Goal: Task Accomplishment & Management: Manage account settings

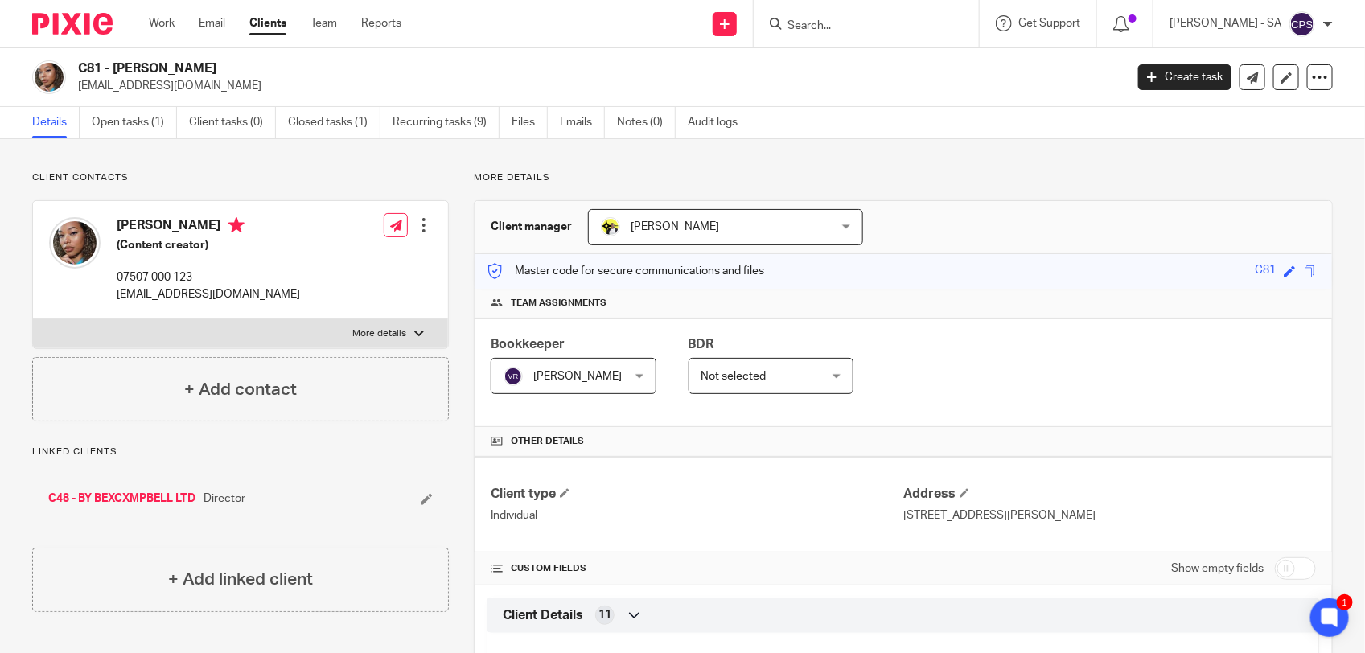
click at [816, 27] on input "Search" at bounding box center [858, 26] width 145 height 14
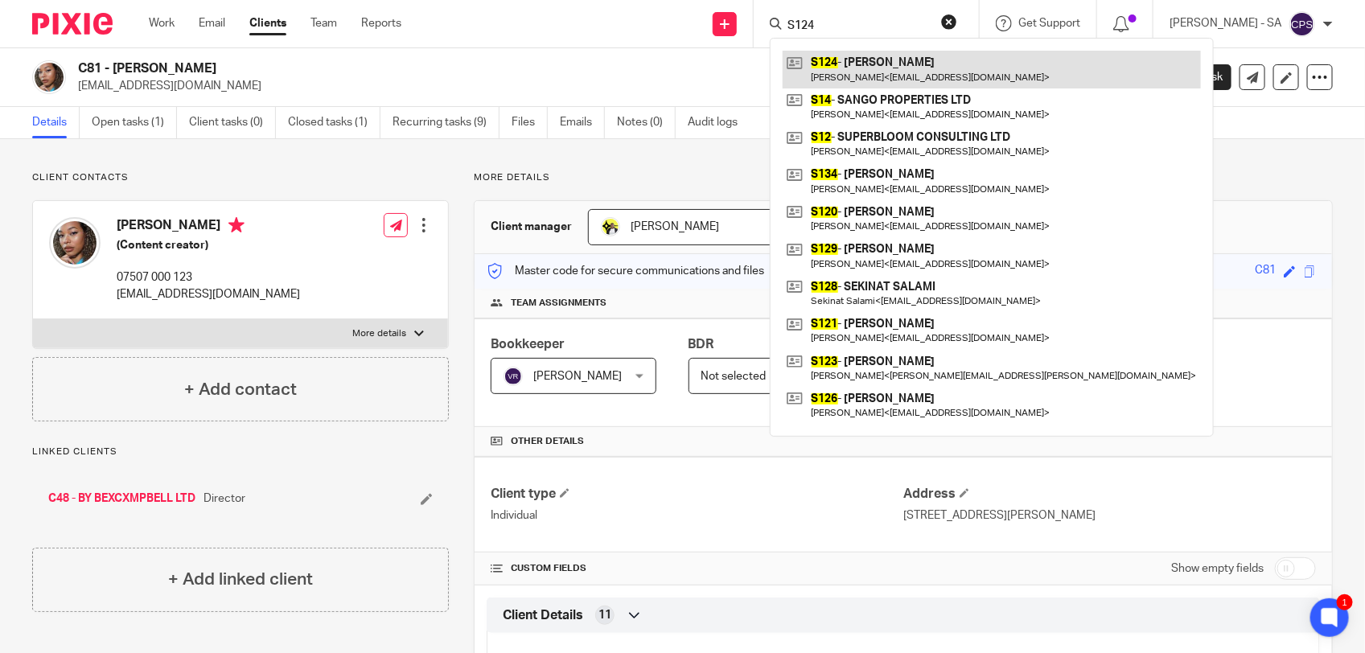
type input "S124"
click at [862, 62] on link at bounding box center [992, 69] width 418 height 37
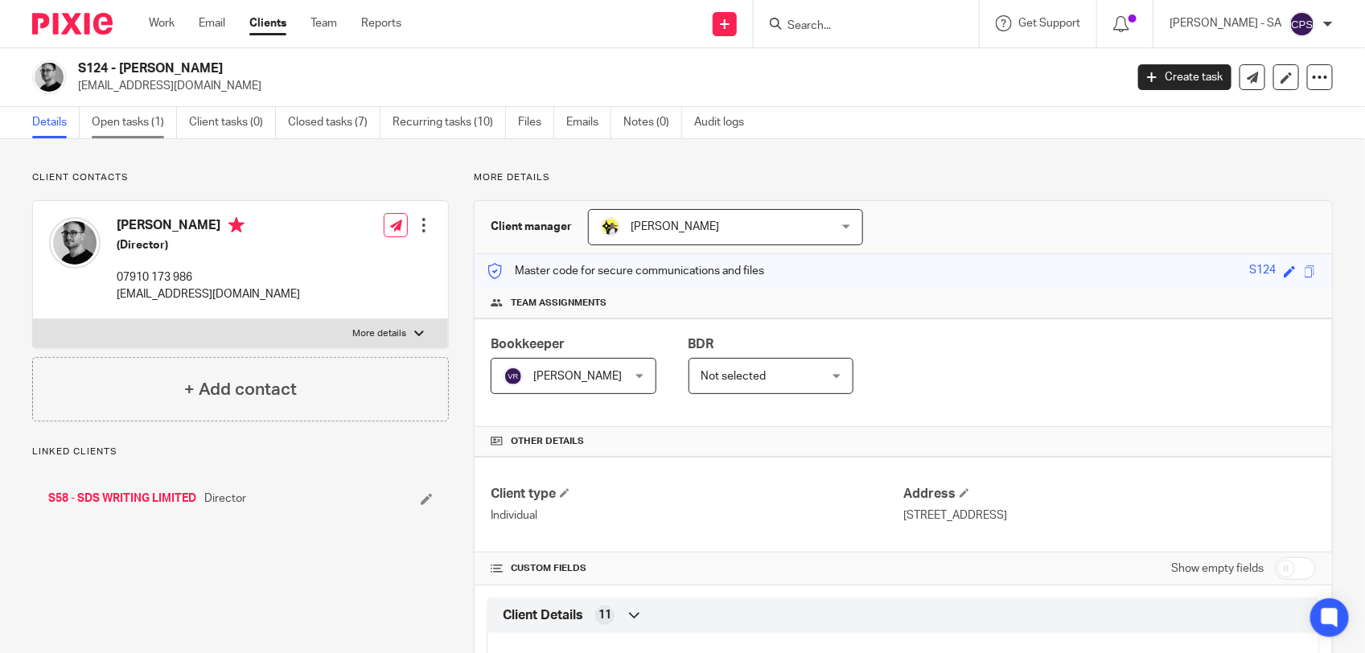
click at [142, 127] on link "Open tasks (1)" at bounding box center [134, 122] width 85 height 31
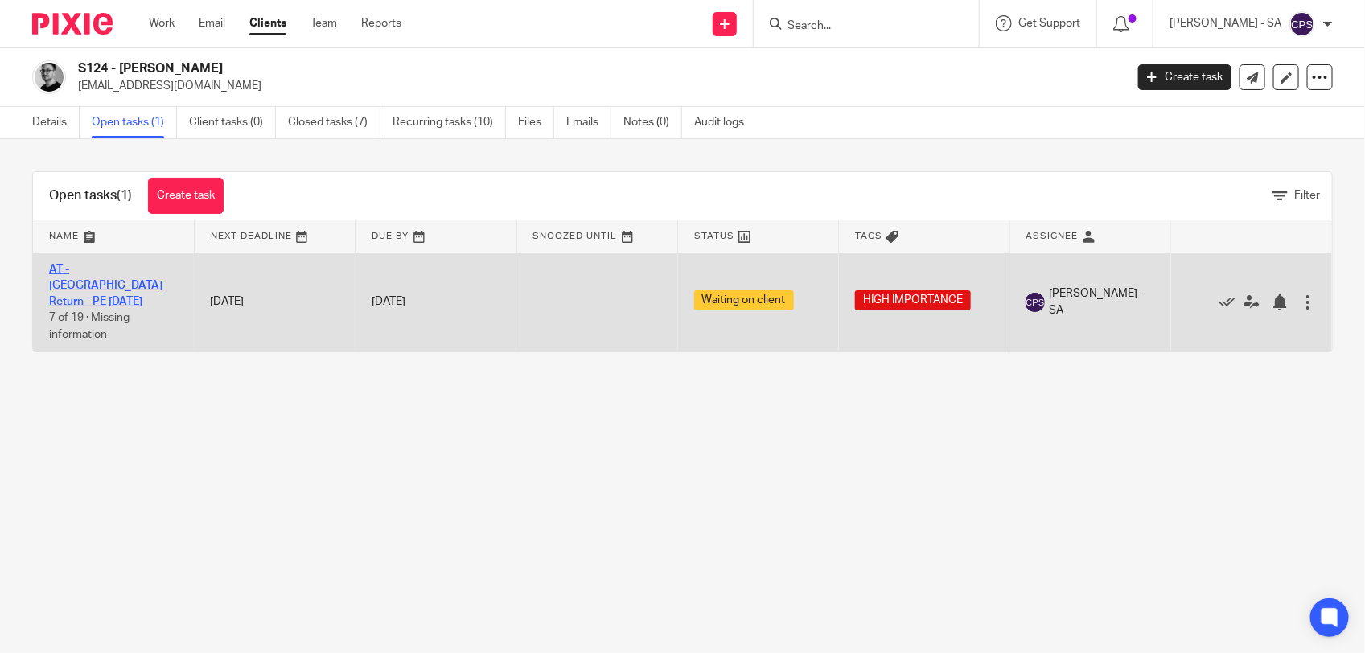
click at [103, 272] on link "AT - [GEOGRAPHIC_DATA] Return - PE [DATE]" at bounding box center [105, 286] width 113 height 44
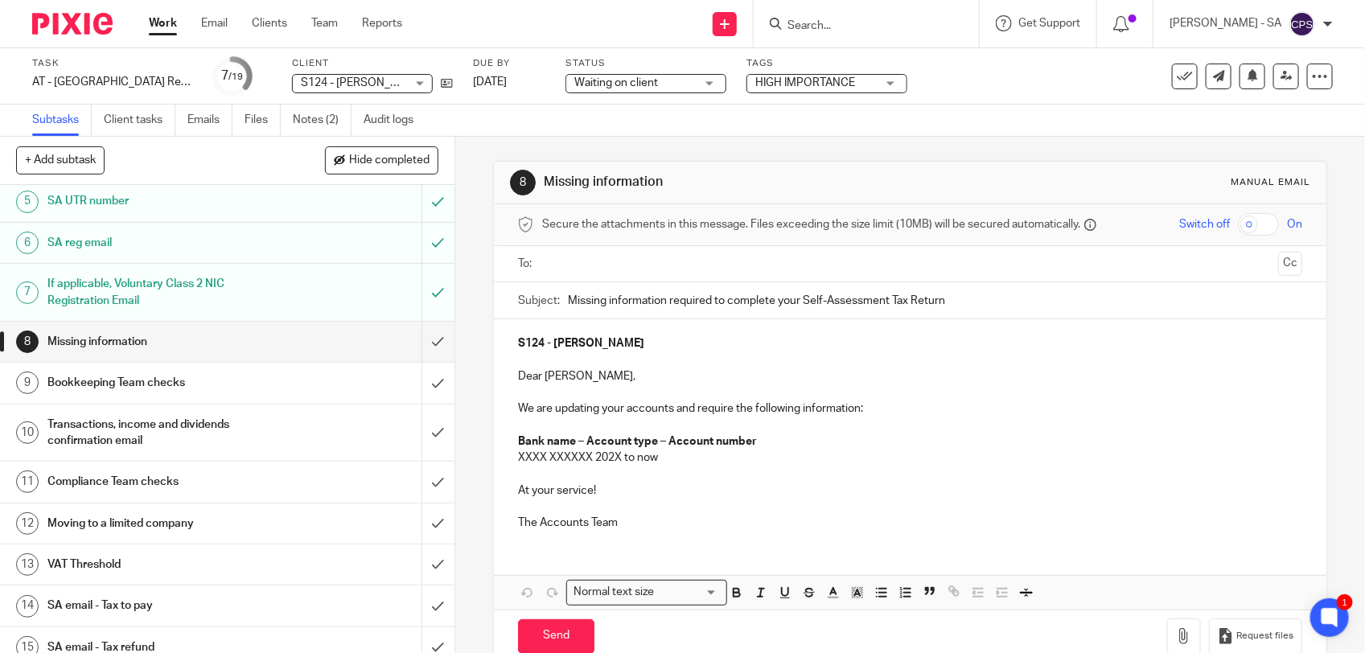
scroll to position [201, 0]
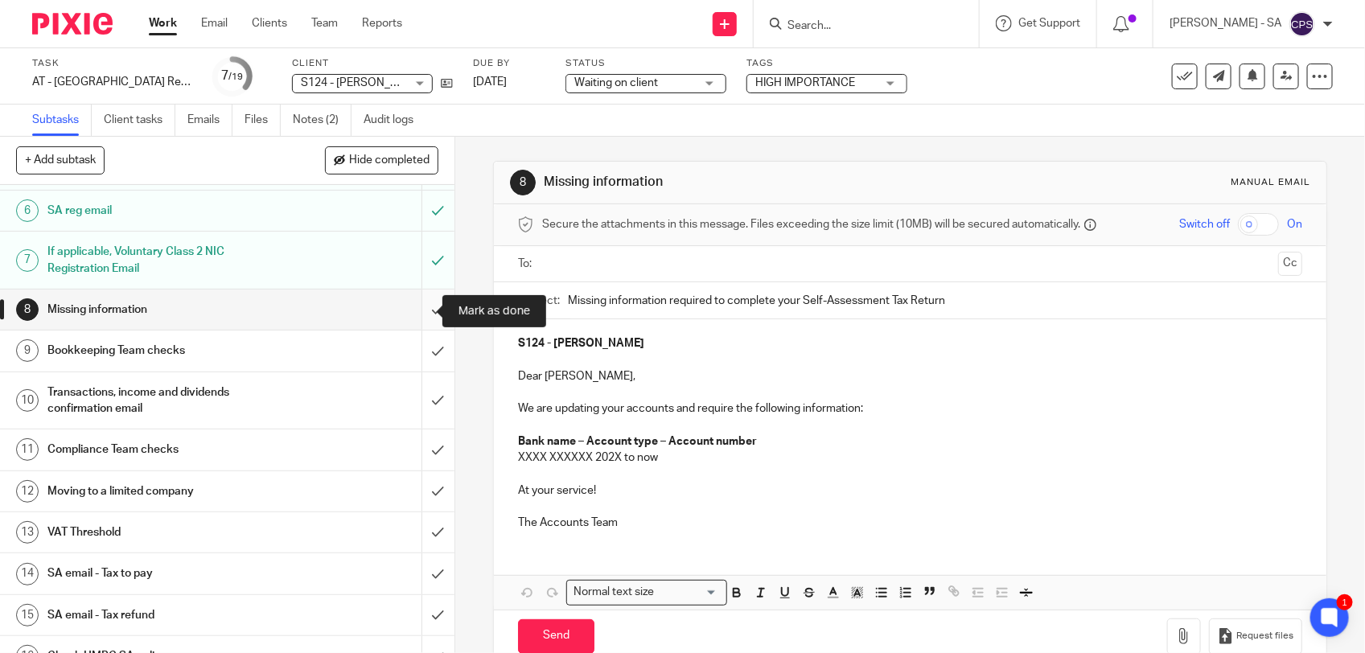
click at [417, 308] on input "submit" at bounding box center [227, 310] width 454 height 40
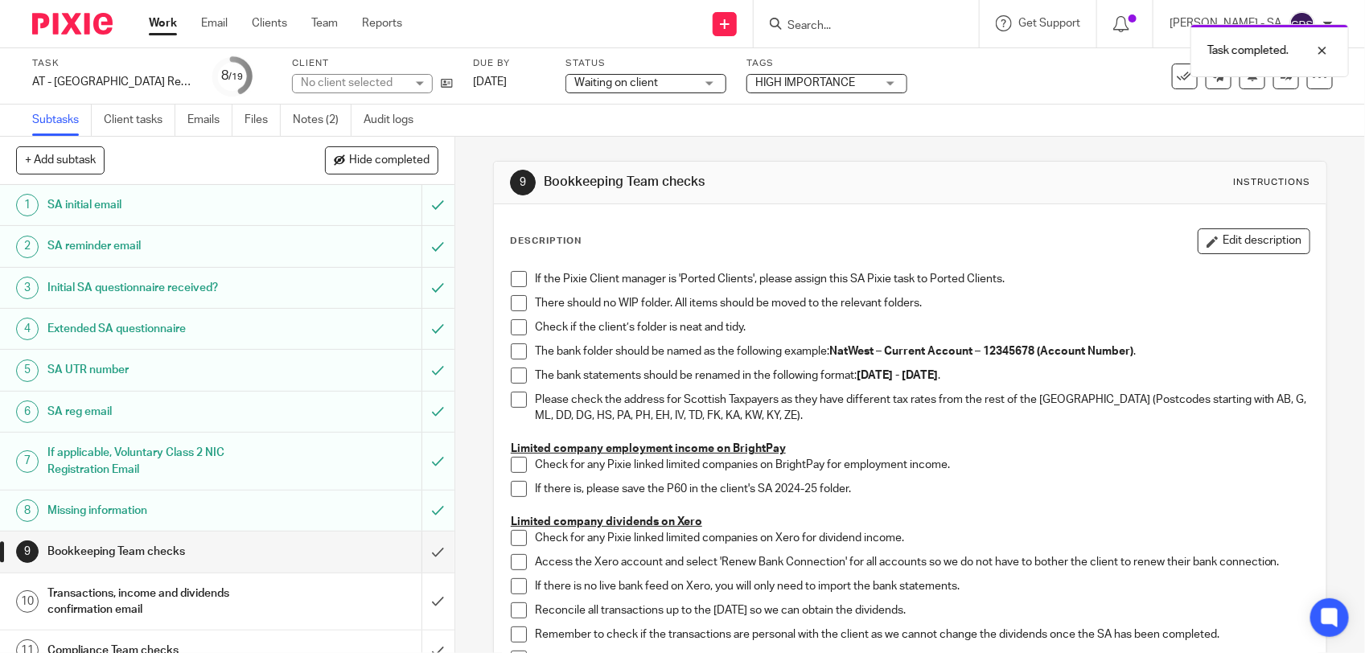
click at [511, 278] on span at bounding box center [519, 279] width 16 height 16
click at [511, 302] on span at bounding box center [519, 303] width 16 height 16
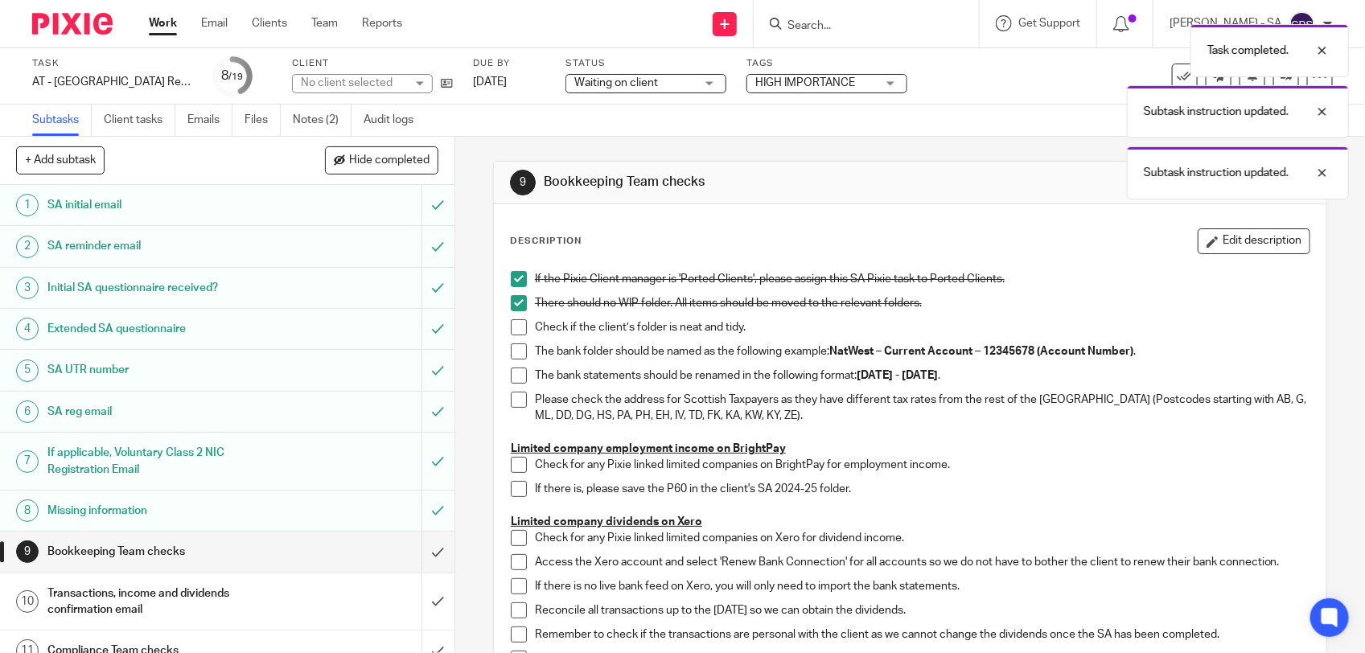
click at [511, 331] on span at bounding box center [519, 327] width 16 height 16
click at [513, 347] on span at bounding box center [519, 351] width 16 height 16
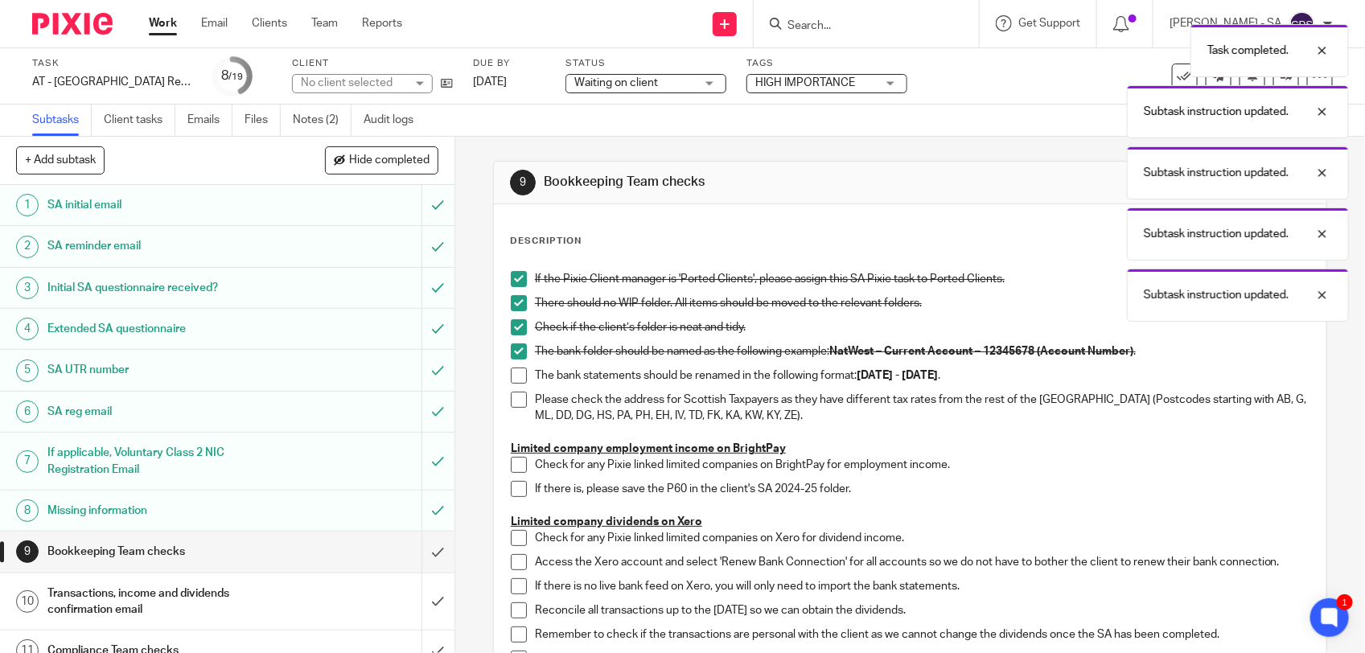
click at [512, 375] on span at bounding box center [519, 376] width 16 height 16
click at [511, 404] on span at bounding box center [519, 400] width 16 height 16
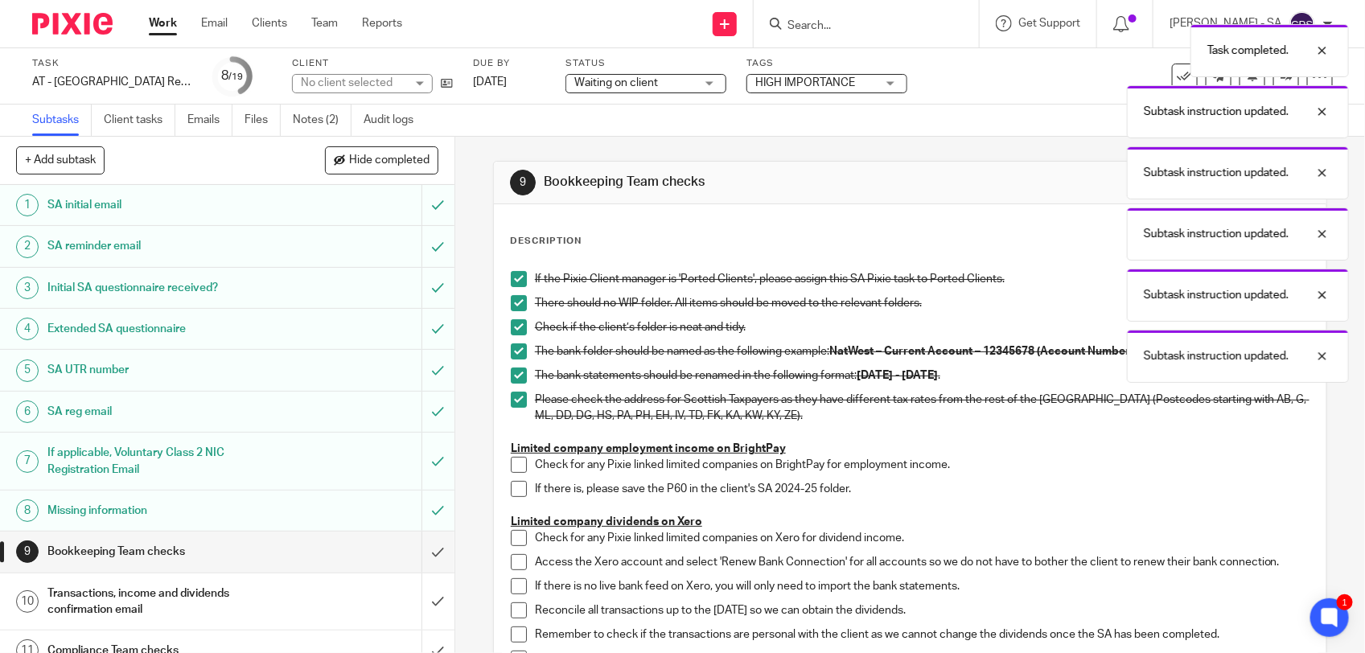
scroll to position [101, 0]
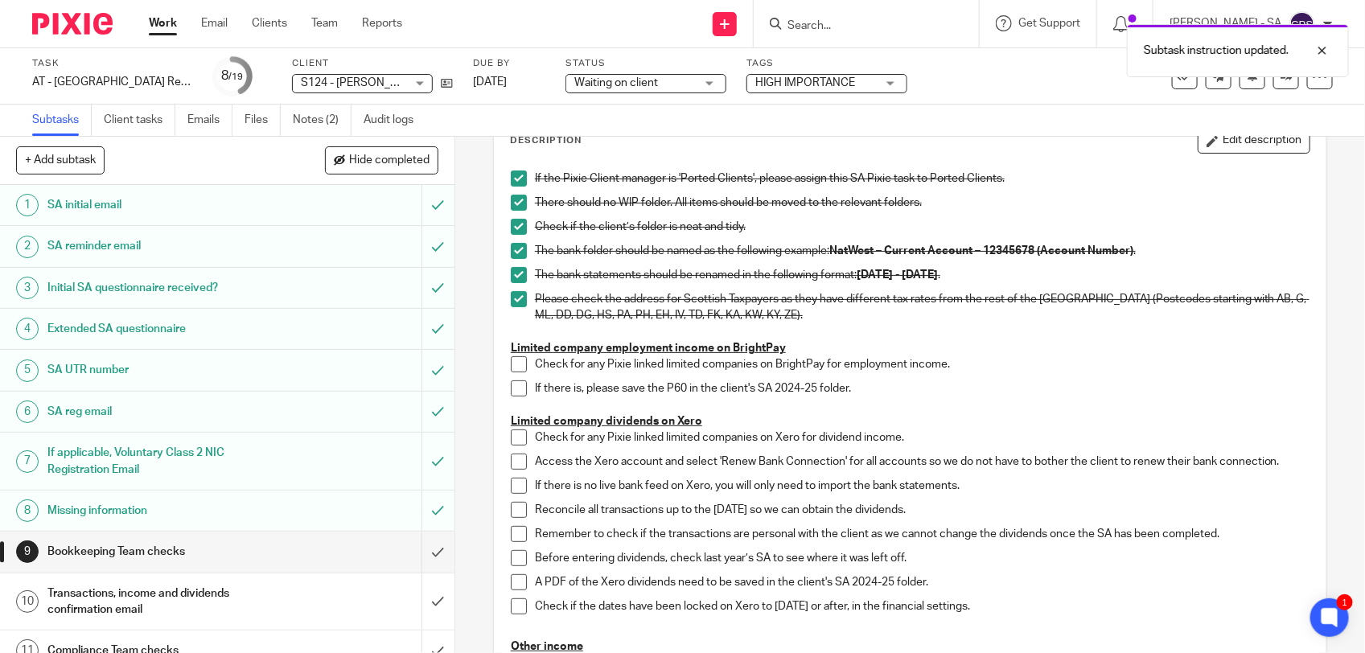
click at [511, 367] on span at bounding box center [519, 364] width 16 height 16
click at [515, 390] on span at bounding box center [519, 388] width 16 height 16
click at [511, 437] on span at bounding box center [519, 437] width 16 height 16
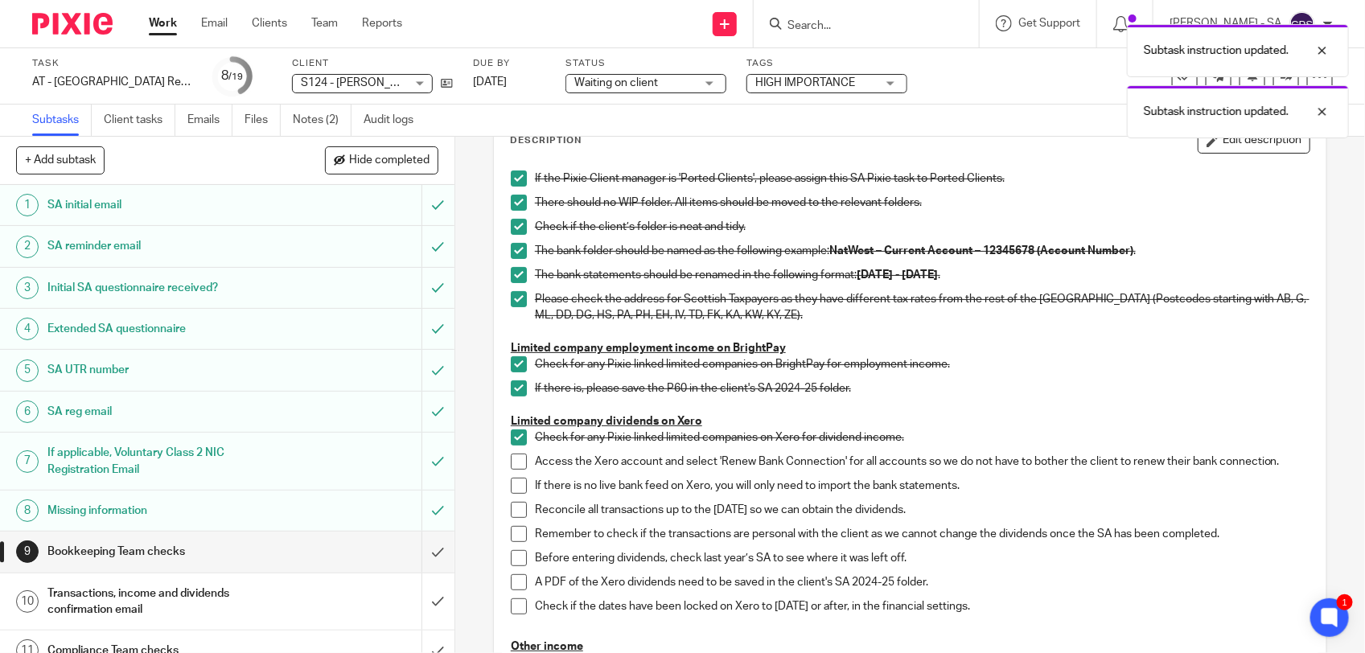
click at [511, 465] on span at bounding box center [519, 462] width 16 height 16
click at [511, 487] on span at bounding box center [519, 486] width 16 height 16
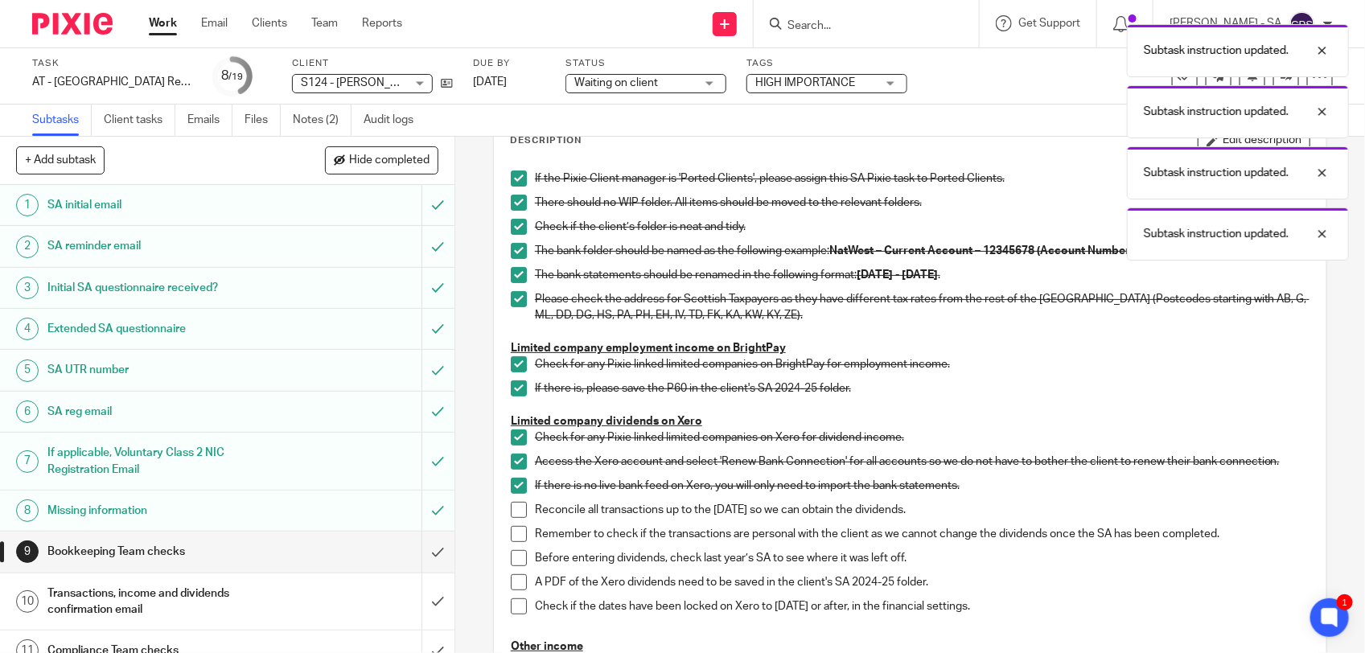
click at [511, 513] on span at bounding box center [519, 510] width 16 height 16
drag, startPoint x: 509, startPoint y: 536, endPoint x: 512, endPoint y: 565, distance: 29.9
click at [511, 536] on span at bounding box center [519, 534] width 16 height 16
click at [512, 565] on span at bounding box center [519, 558] width 16 height 16
click at [511, 581] on span at bounding box center [519, 582] width 16 height 16
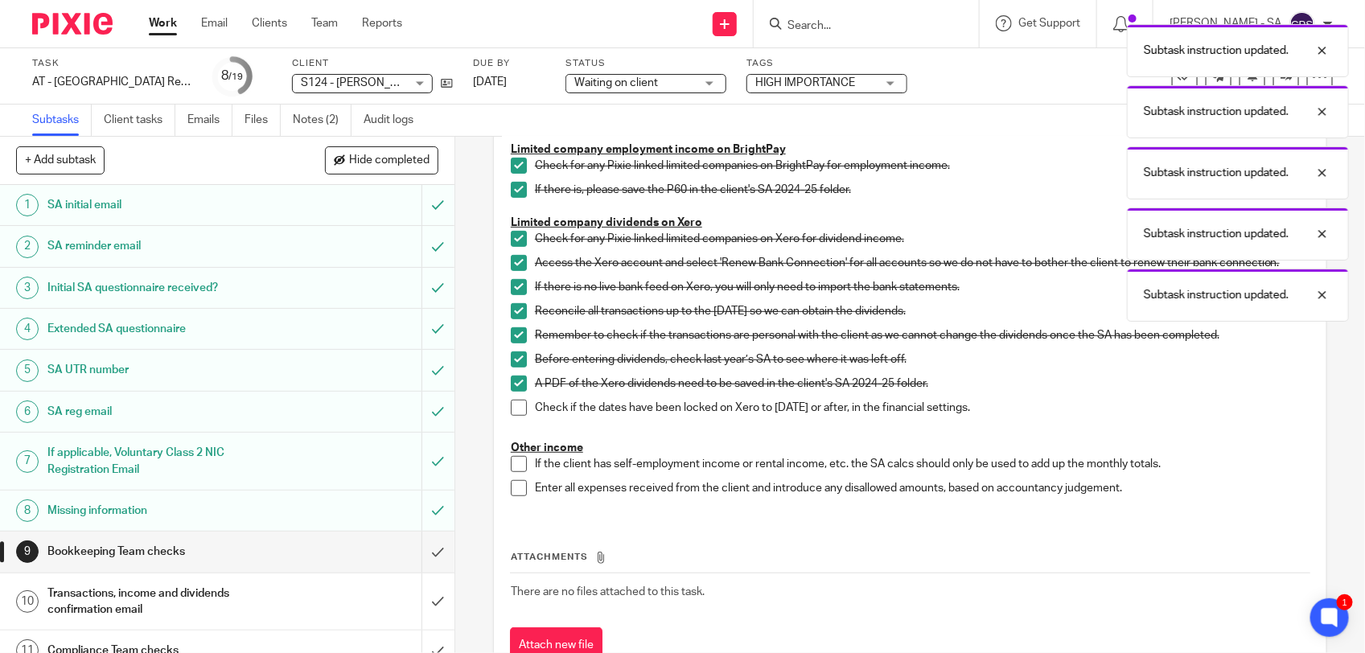
scroll to position [302, 0]
click at [516, 406] on span at bounding box center [519, 405] width 16 height 16
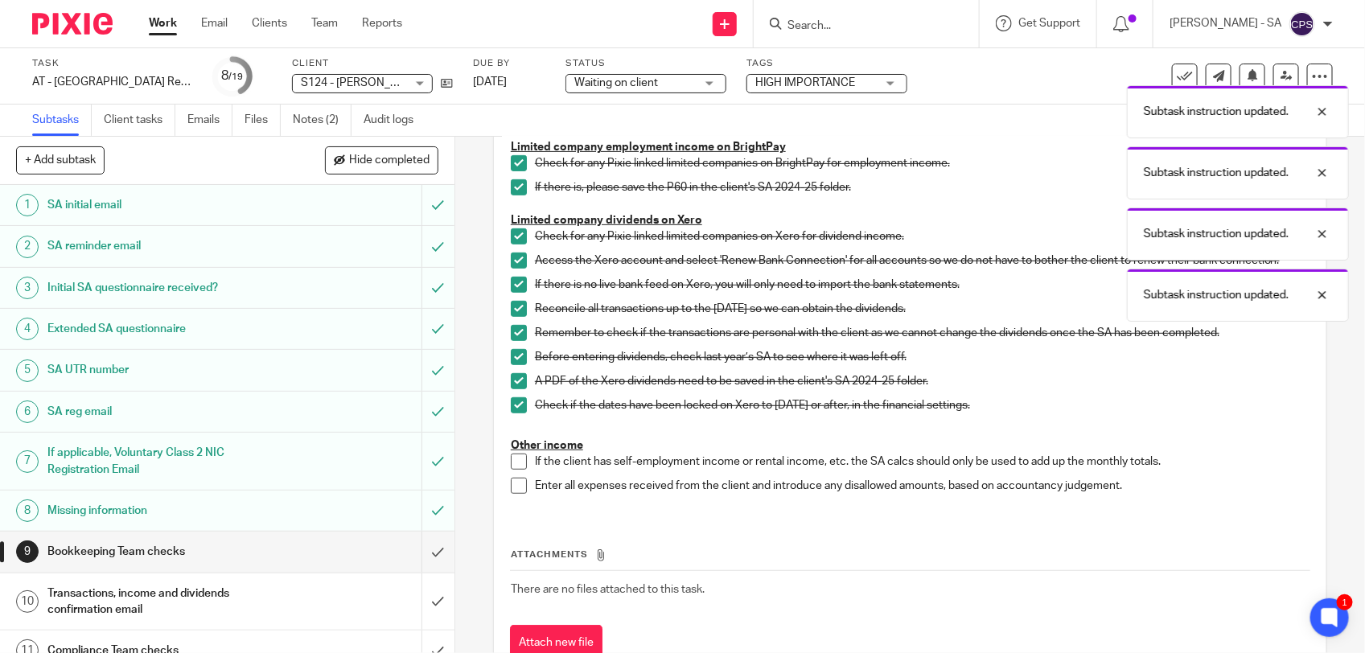
click at [512, 460] on span at bounding box center [519, 462] width 16 height 16
click at [516, 489] on span at bounding box center [519, 486] width 16 height 16
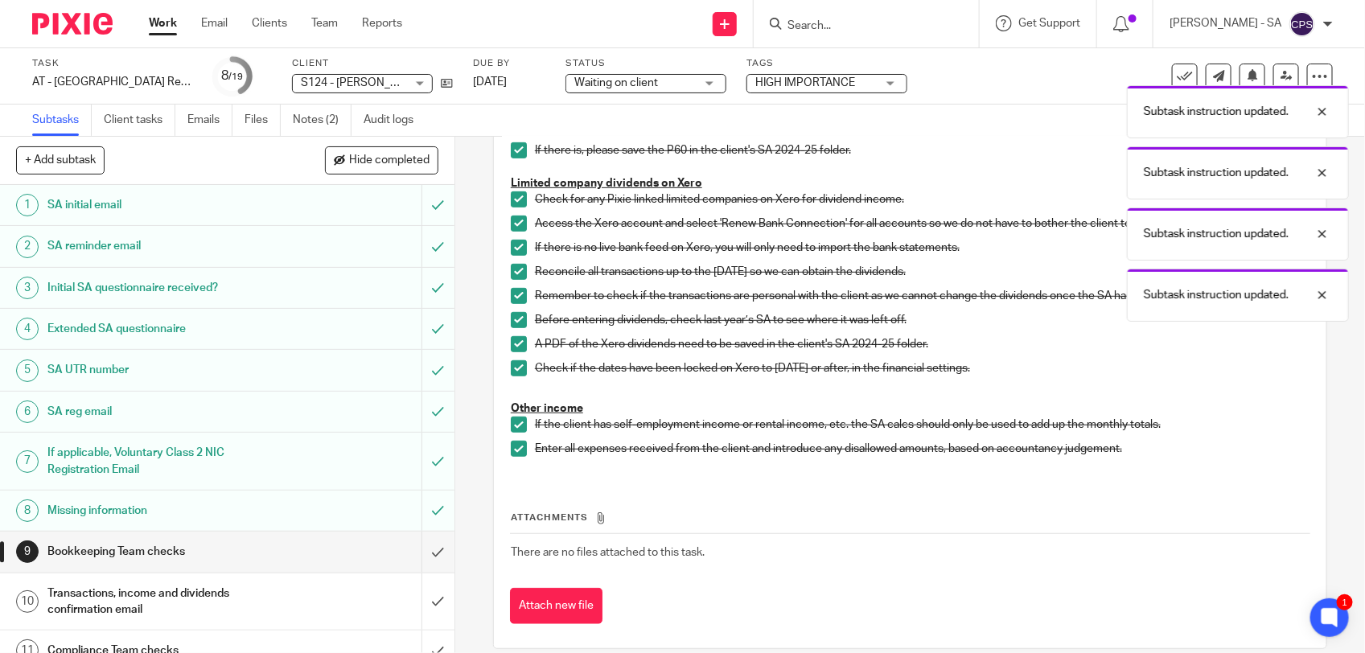
scroll to position [359, 0]
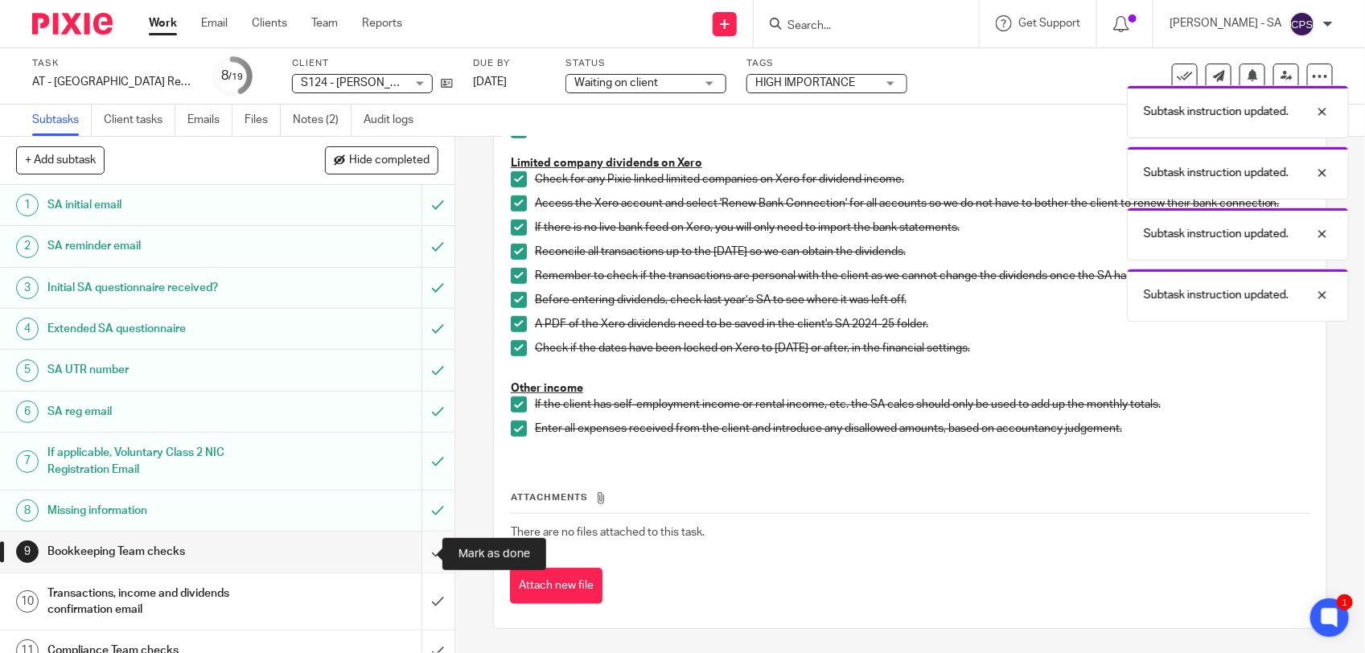
click at [415, 548] on input "submit" at bounding box center [227, 552] width 454 height 40
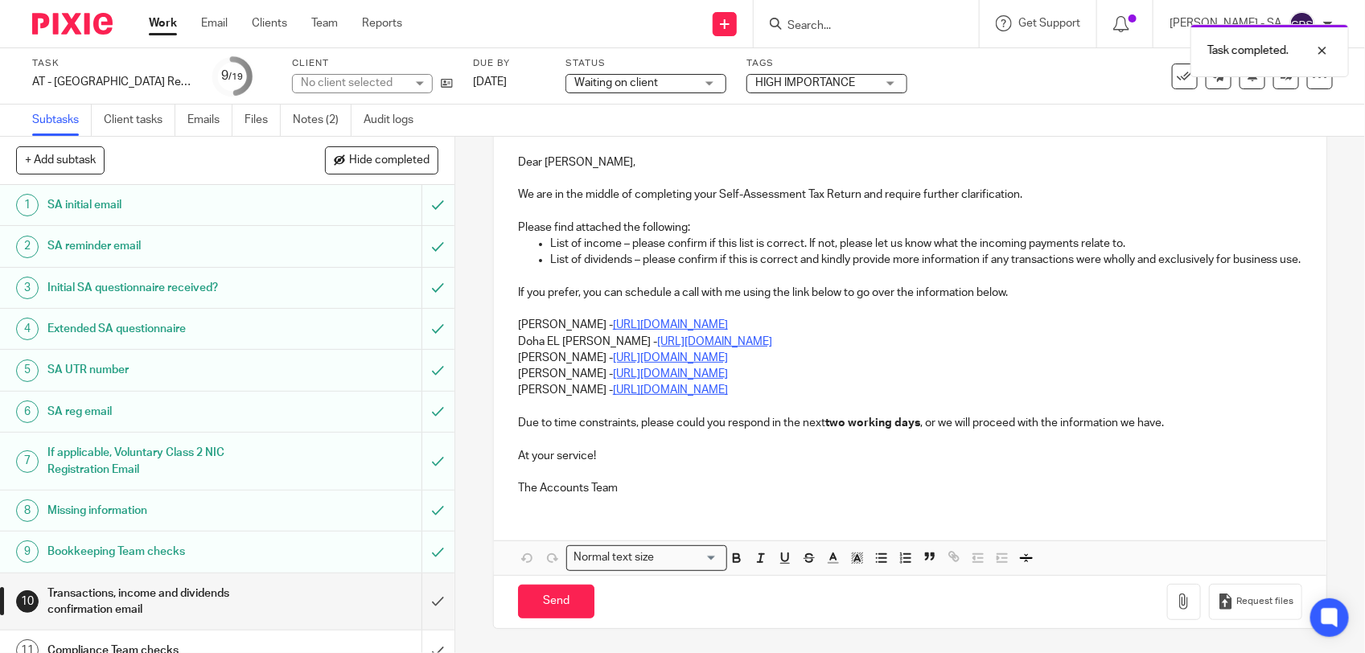
scroll to position [101, 0]
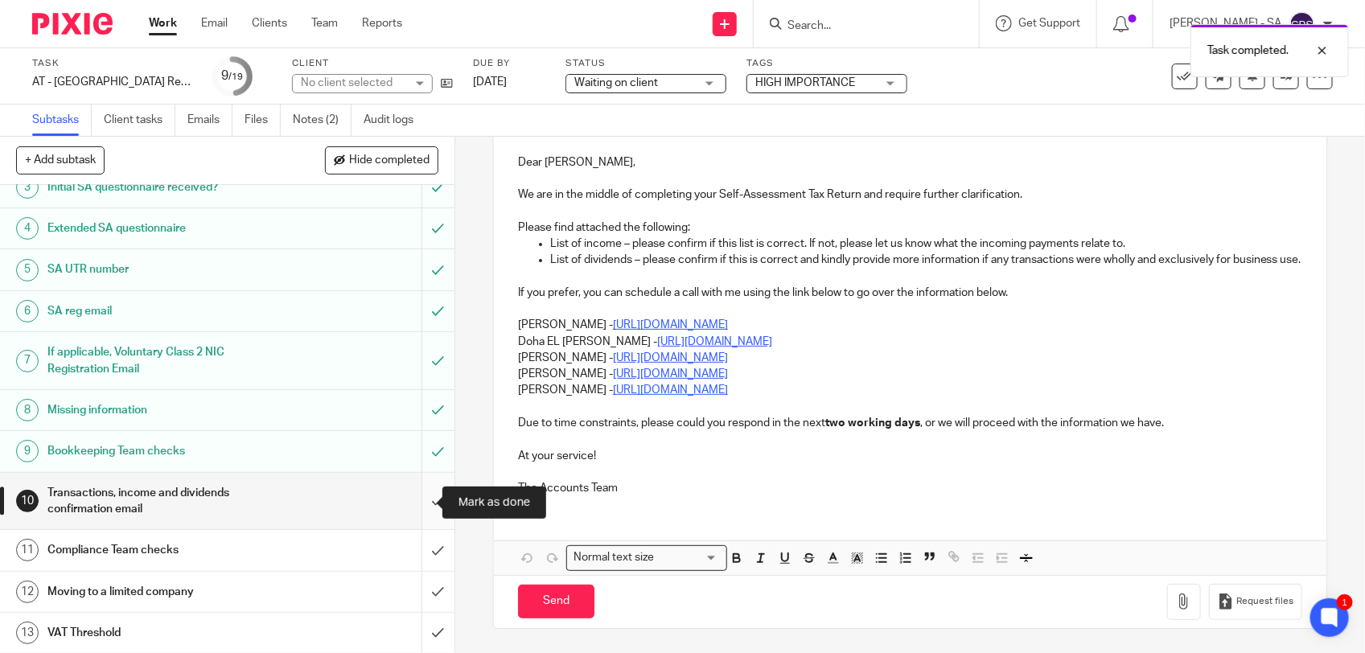
click at [408, 504] on input "submit" at bounding box center [227, 501] width 454 height 57
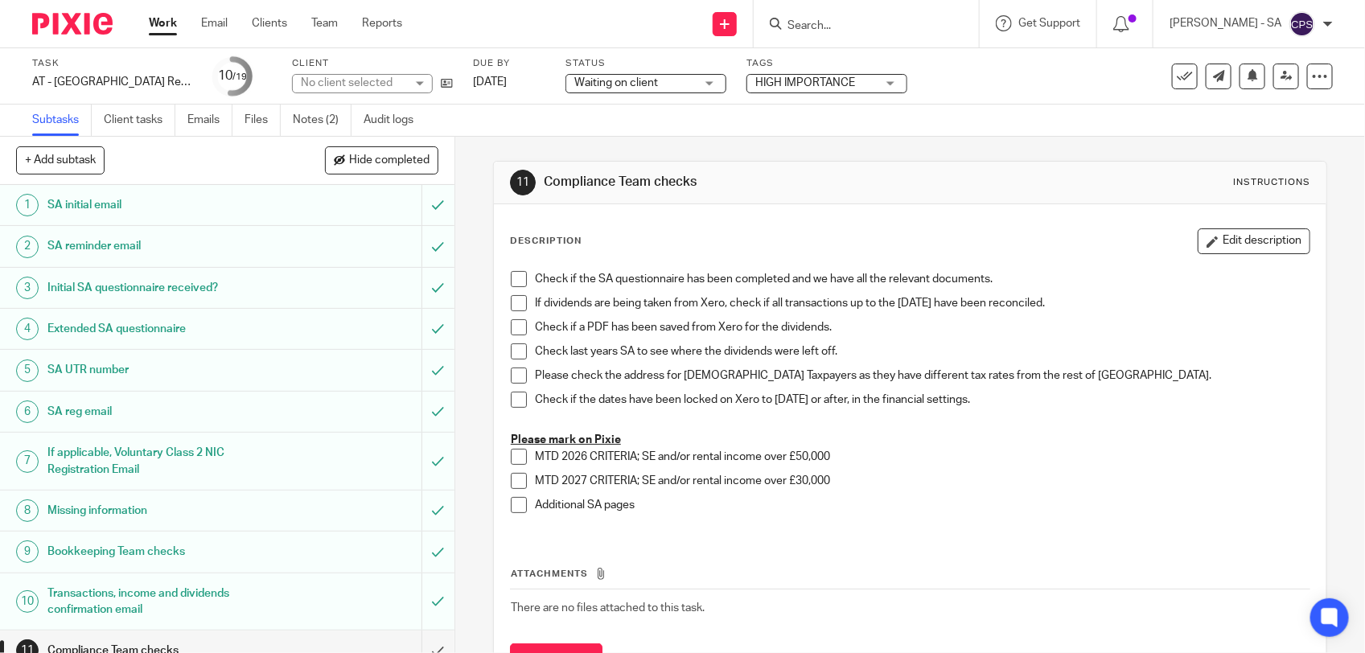
scroll to position [302, 0]
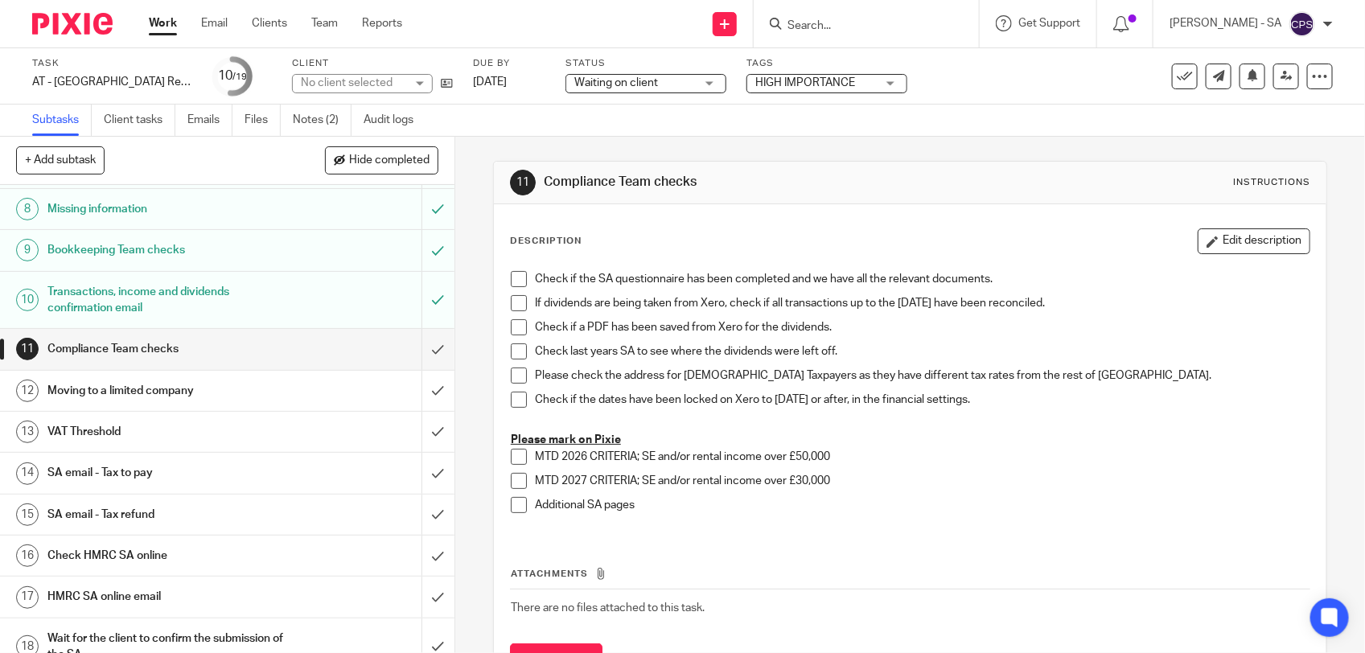
click at [237, 473] on h1 "SA email - Tax to pay" at bounding box center [166, 473] width 239 height 24
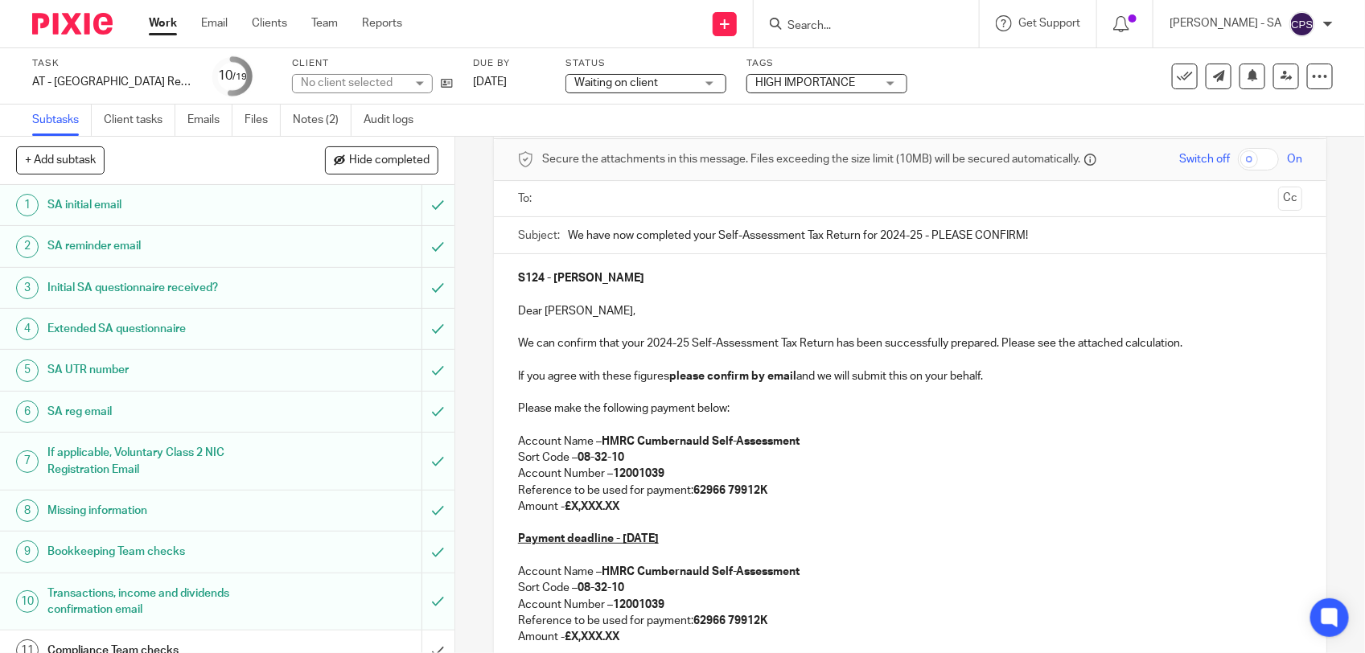
scroll to position [101, 0]
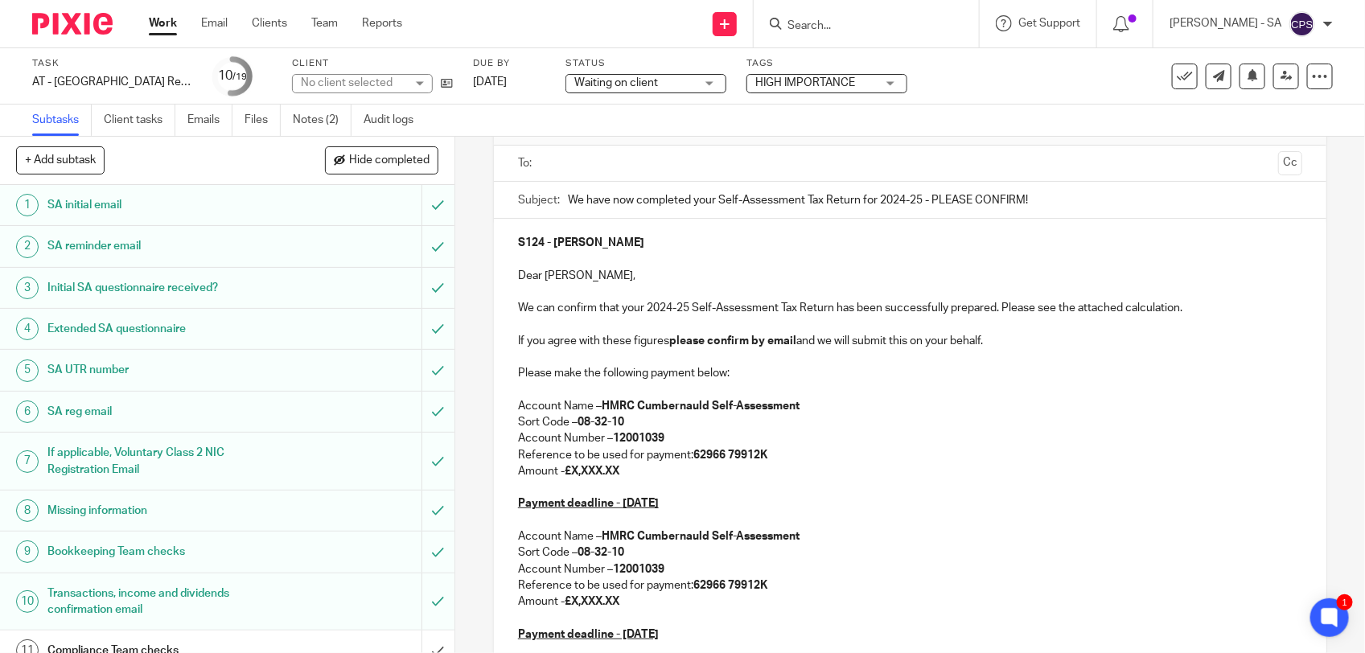
drag, startPoint x: 569, startPoint y: 471, endPoint x: 622, endPoint y: 473, distance: 52.3
click at [622, 473] on p "Amount - £X,XXX.XX" at bounding box center [910, 471] width 784 height 16
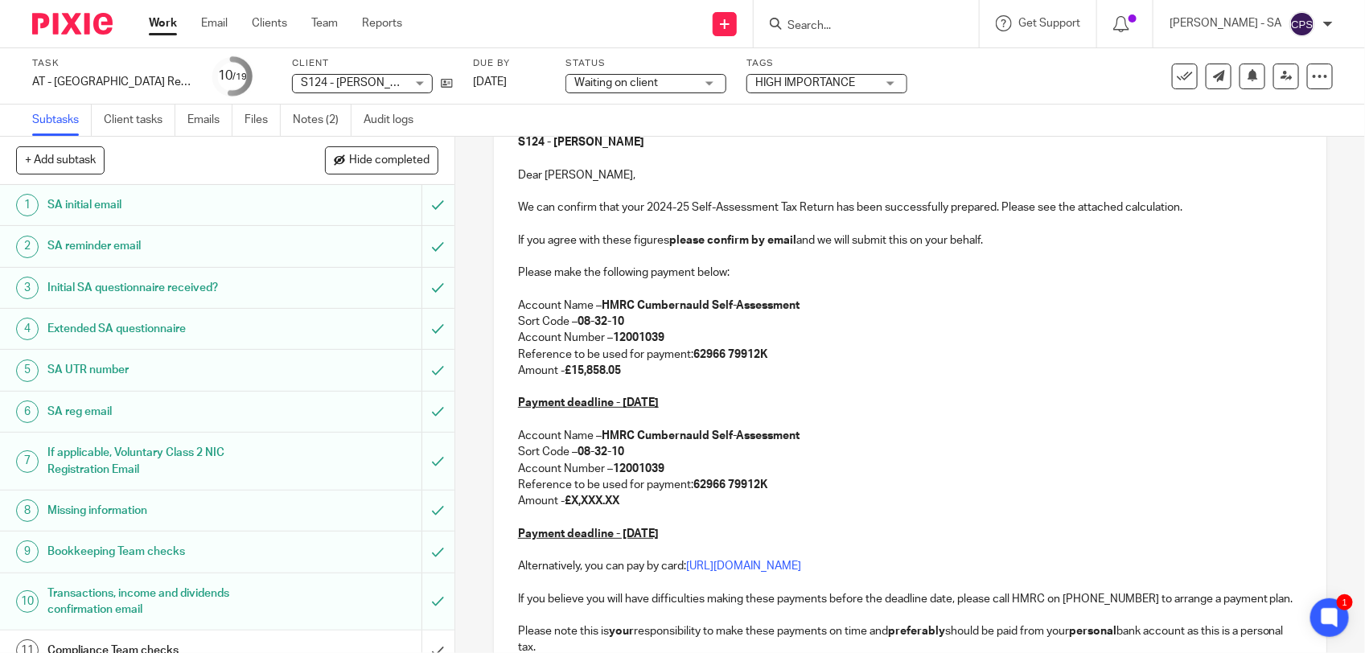
drag, startPoint x: 572, startPoint y: 500, endPoint x: 629, endPoint y: 500, distance: 57.1
click at [629, 500] on p "Amount - £X,XXX.XX" at bounding box center [910, 501] width 784 height 16
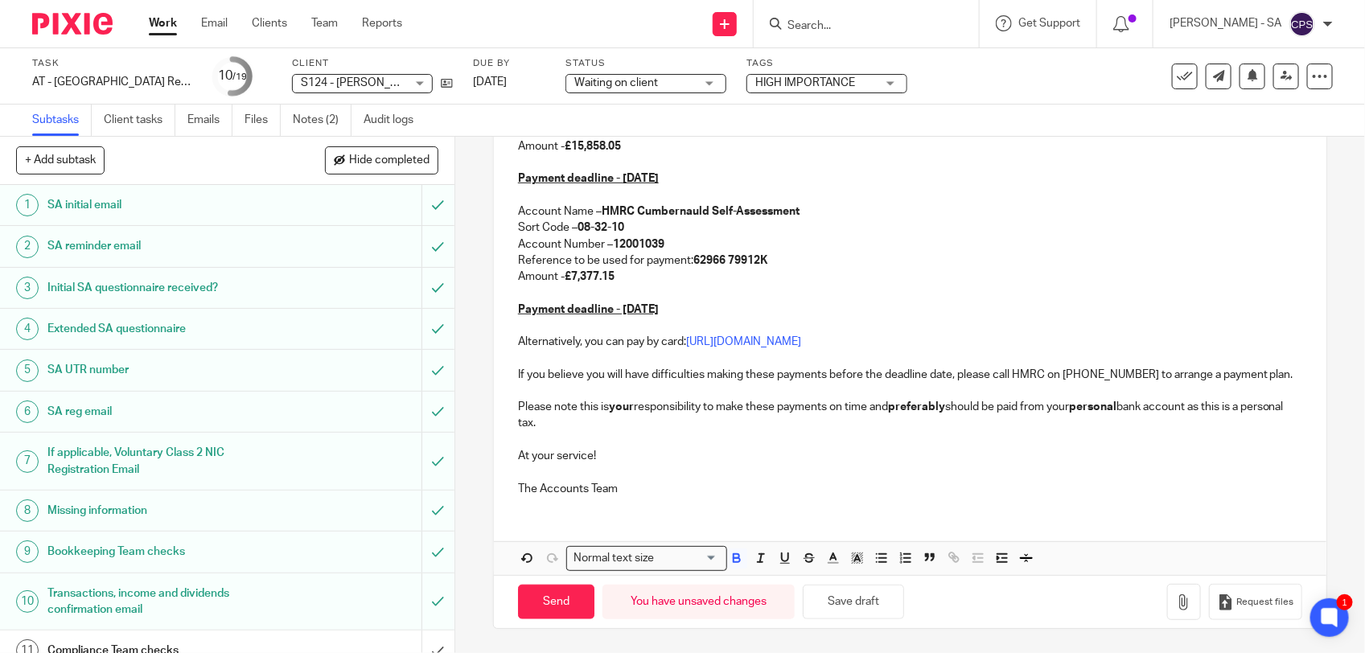
scroll to position [444, 0]
click at [832, 595] on button "Save draft" at bounding box center [853, 602] width 101 height 35
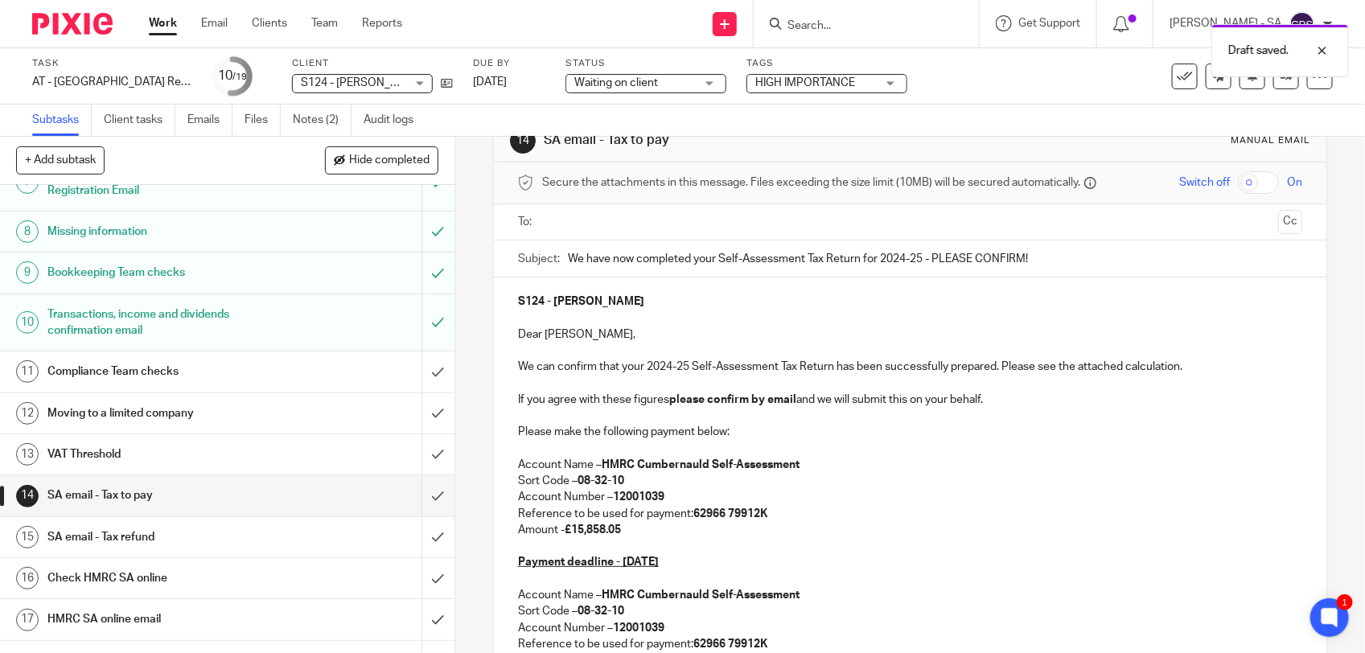
scroll to position [302, 0]
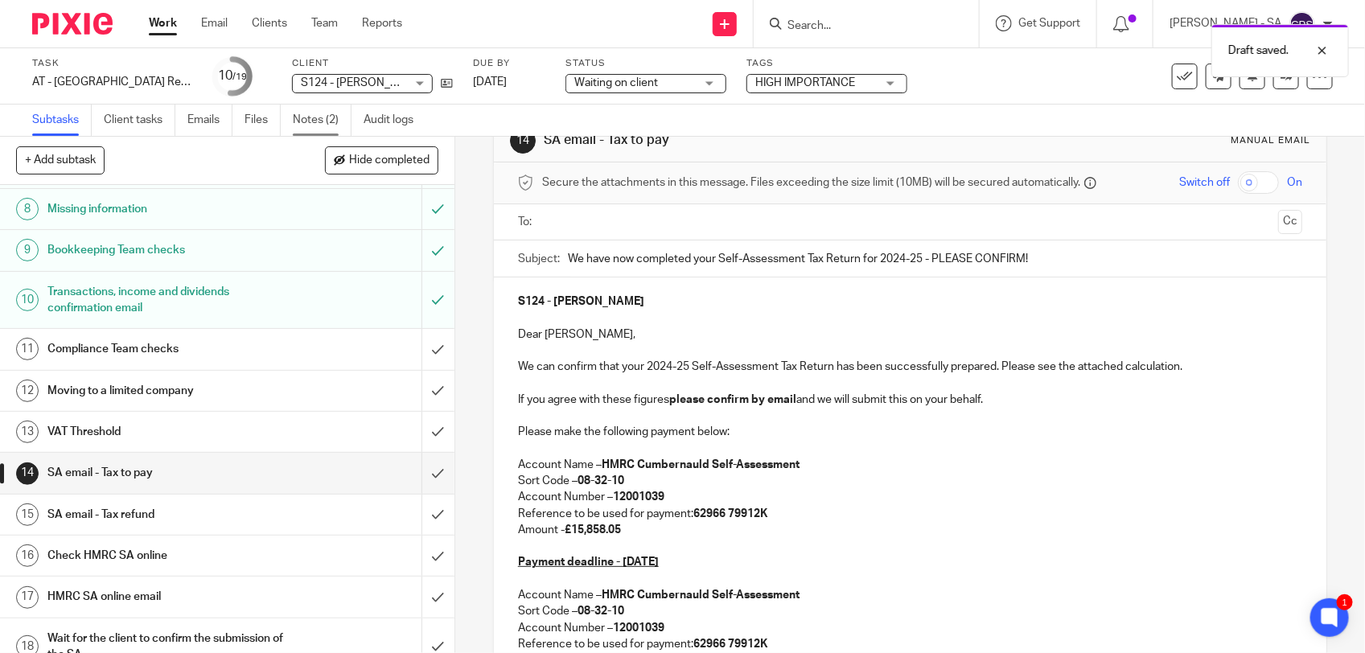
click at [314, 117] on link "Notes (2)" at bounding box center [322, 120] width 59 height 31
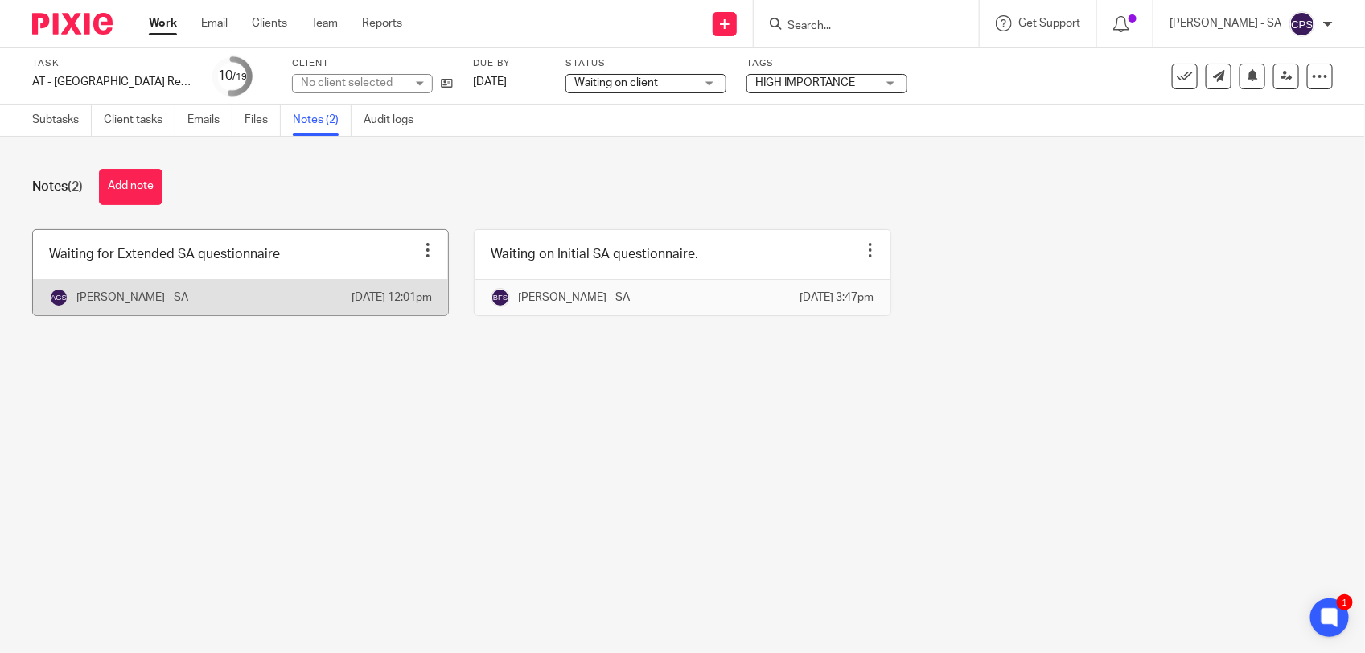
click at [298, 265] on link at bounding box center [240, 272] width 415 height 85
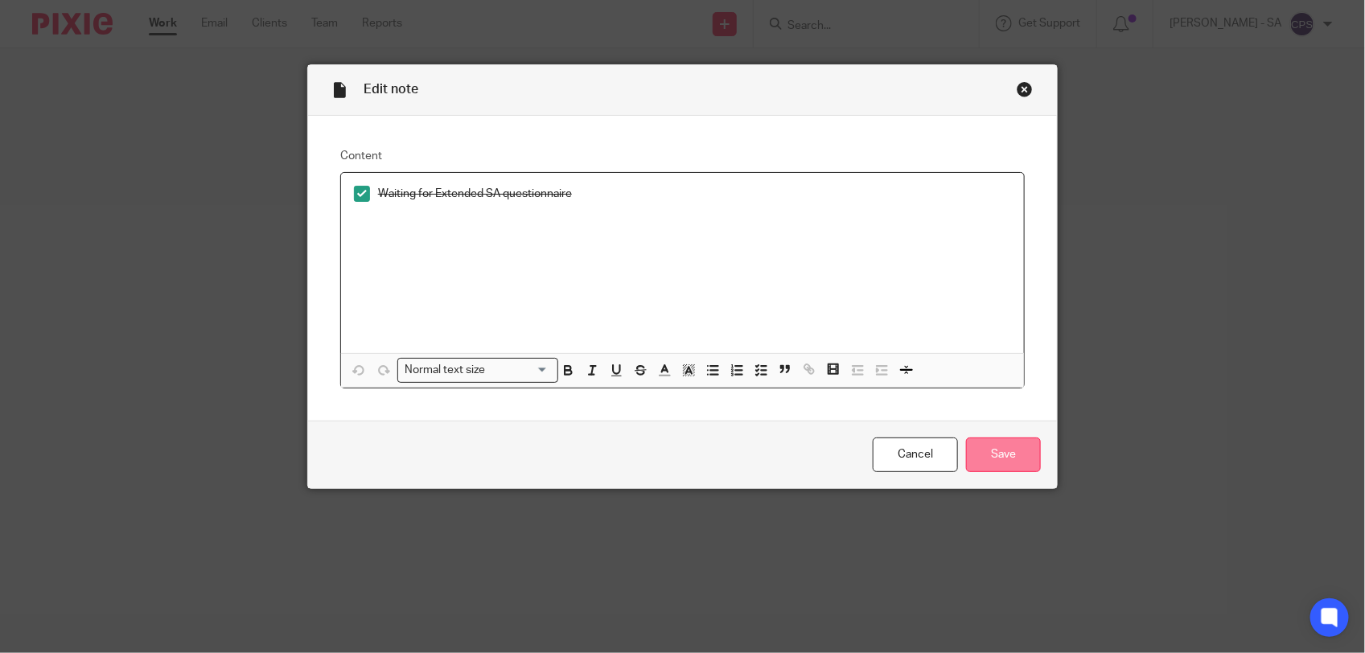
click at [997, 458] on input "Save" at bounding box center [1003, 455] width 75 height 35
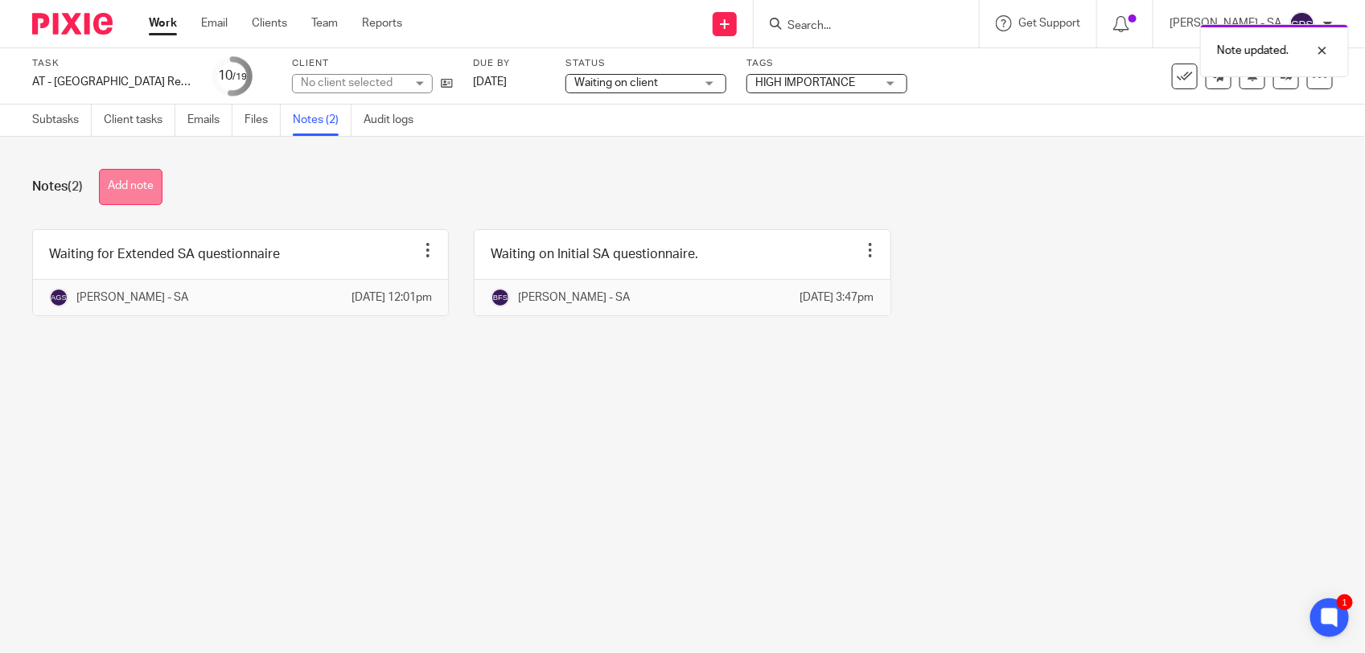
click at [117, 187] on button "Add note" at bounding box center [131, 187] width 64 height 36
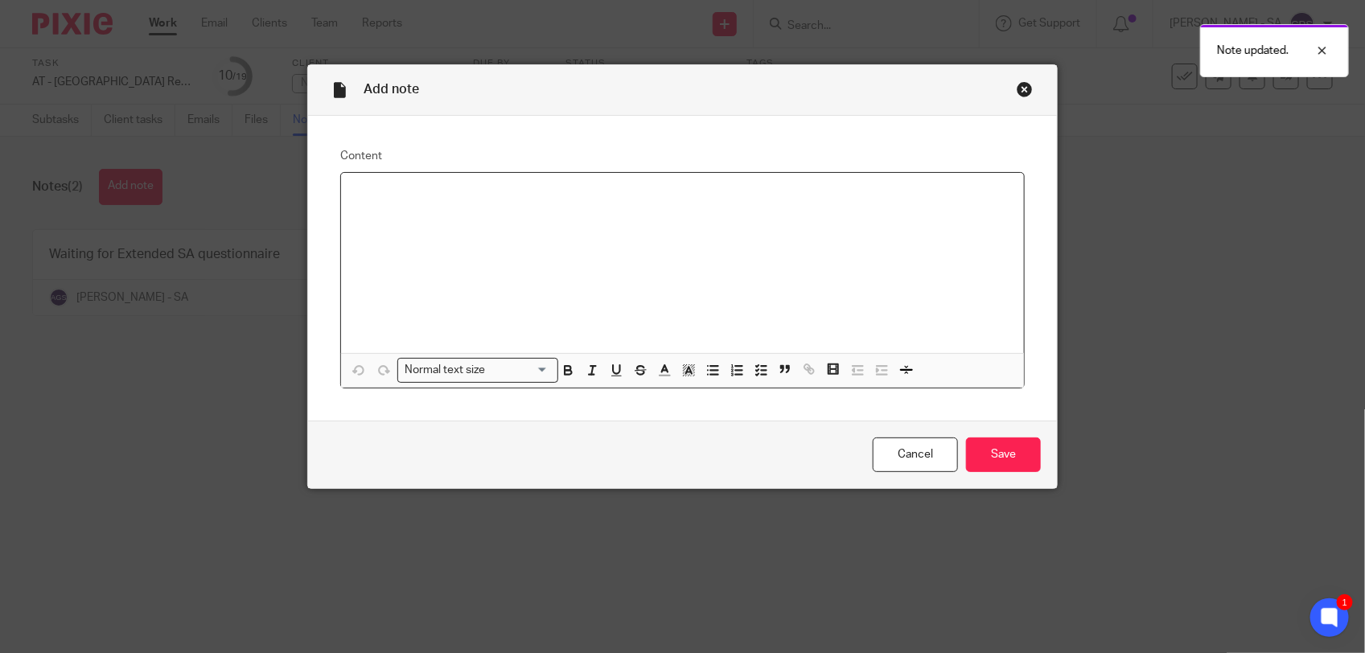
paste div
click at [395, 197] on p "Please check SA and send to the client." at bounding box center [682, 194] width 657 height 16
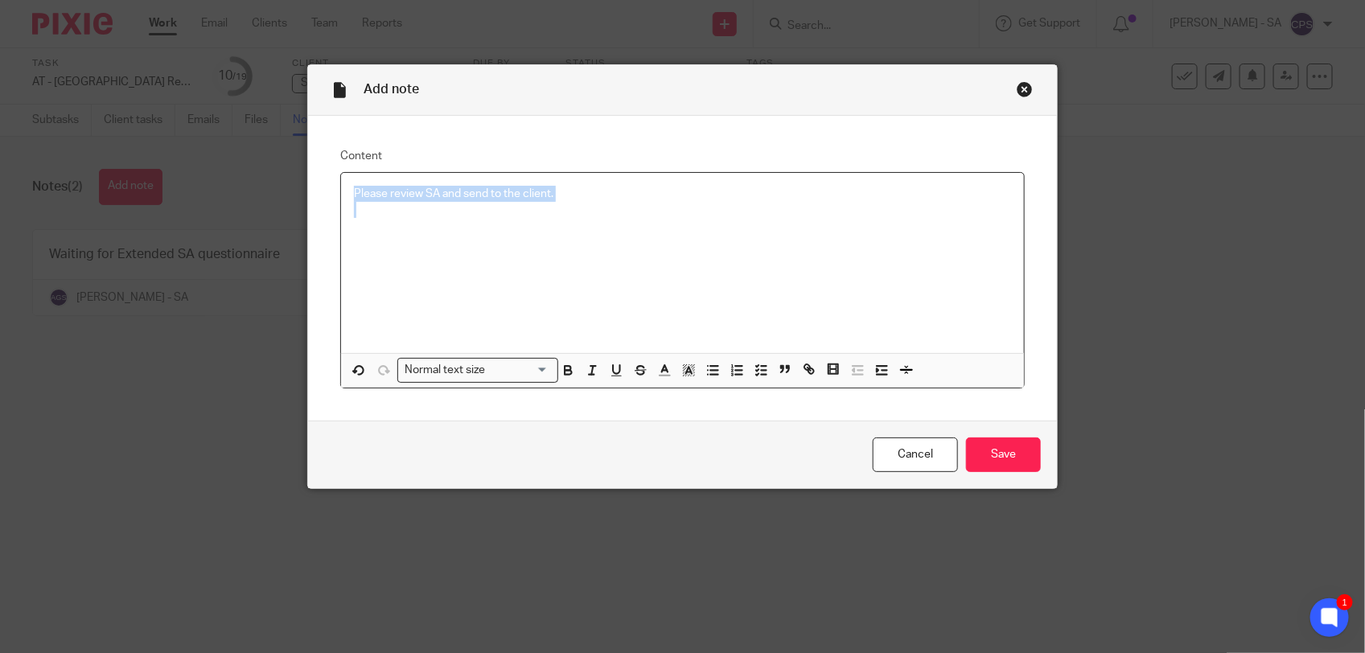
drag, startPoint x: 347, startPoint y: 190, endPoint x: 541, endPoint y: 203, distance: 194.3
click at [541, 203] on div "Please review SA and send to the client." at bounding box center [682, 263] width 683 height 180
click at [754, 368] on icon "button" at bounding box center [761, 370] width 14 height 14
click at [426, 235] on div "Please review SA and send to the client." at bounding box center [682, 263] width 683 height 180
click at [976, 459] on input "Save" at bounding box center [1003, 455] width 75 height 35
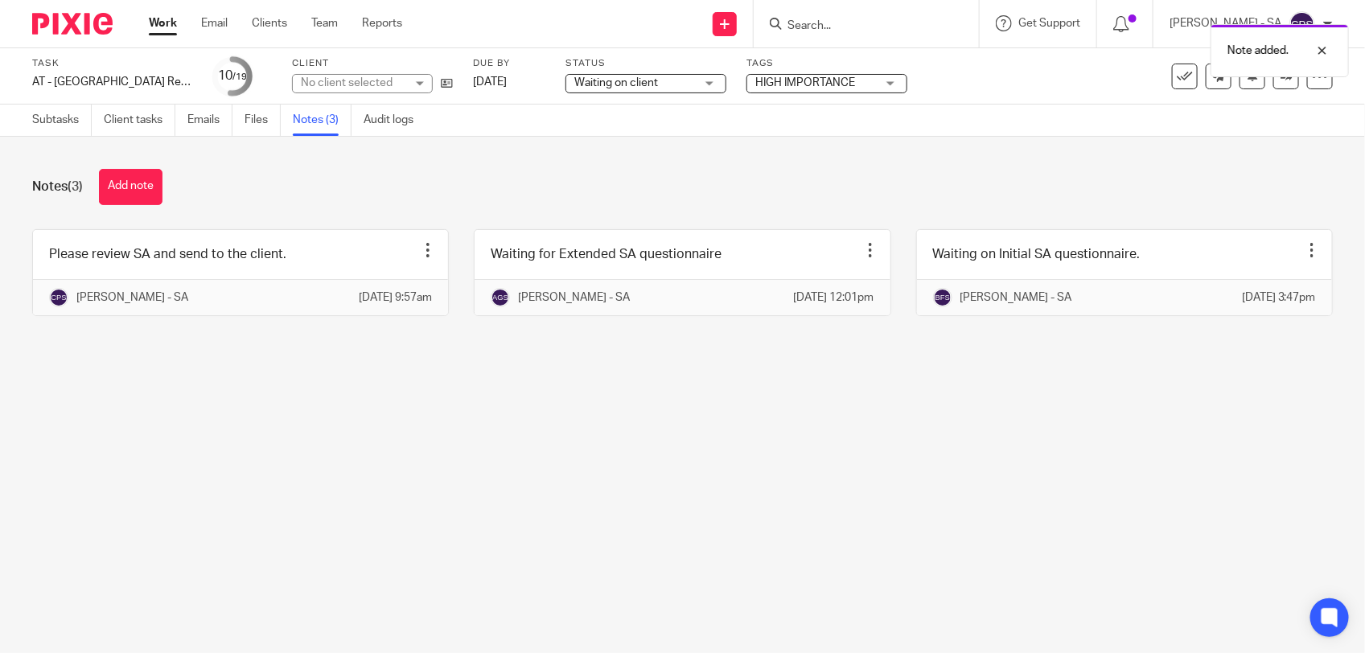
click at [368, 469] on main "Task AT - [GEOGRAPHIC_DATA] Return - PE [DATE] Save AT - [GEOGRAPHIC_DATA] Retu…" at bounding box center [682, 326] width 1365 height 653
click at [610, 83] on span "Waiting on client" at bounding box center [616, 82] width 84 height 11
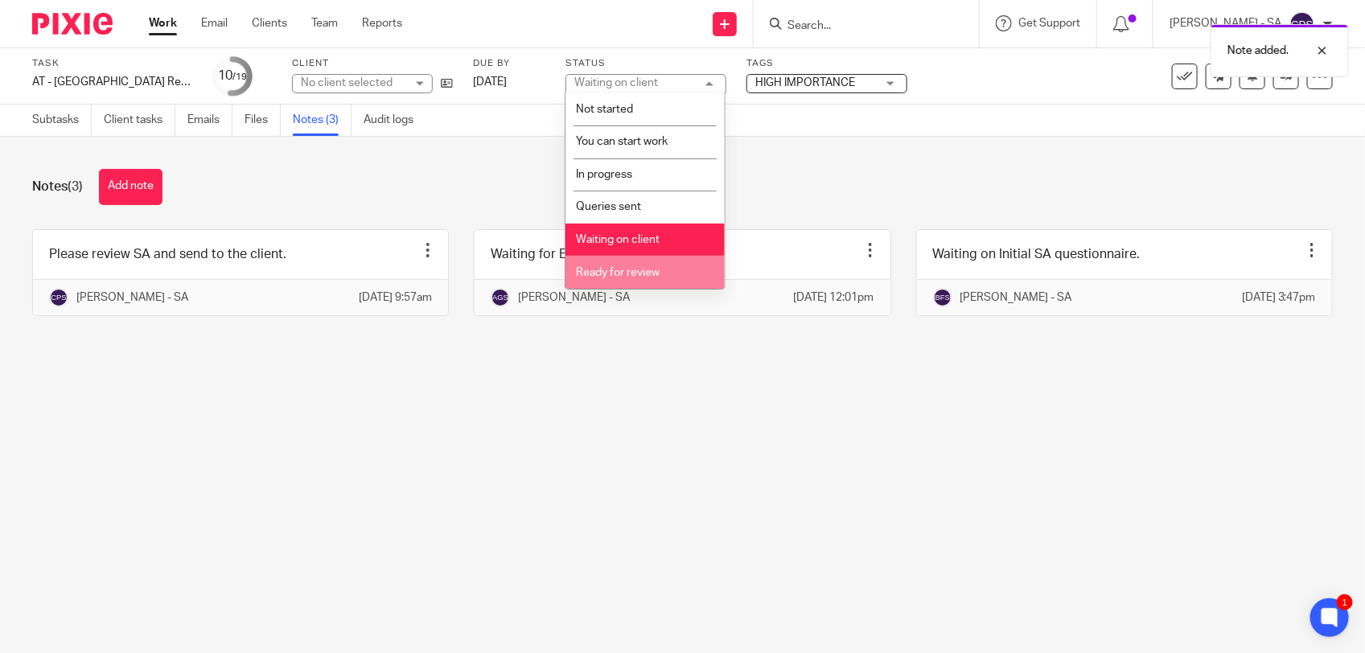
click at [626, 269] on span "Ready for review" at bounding box center [618, 272] width 84 height 11
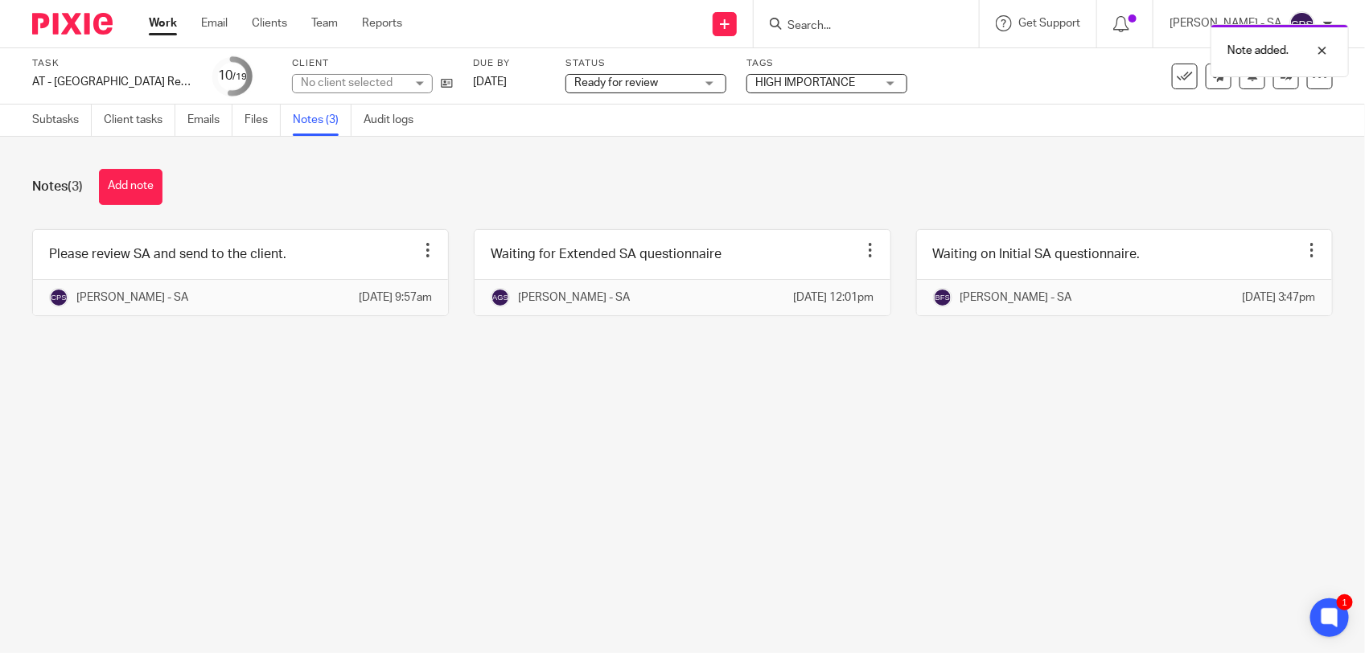
click at [643, 471] on main "Task AT - SA Return - PE 05-04-2025 Save AT - SA Return - PE 05-04-2025 10 /19 …" at bounding box center [682, 326] width 1365 height 653
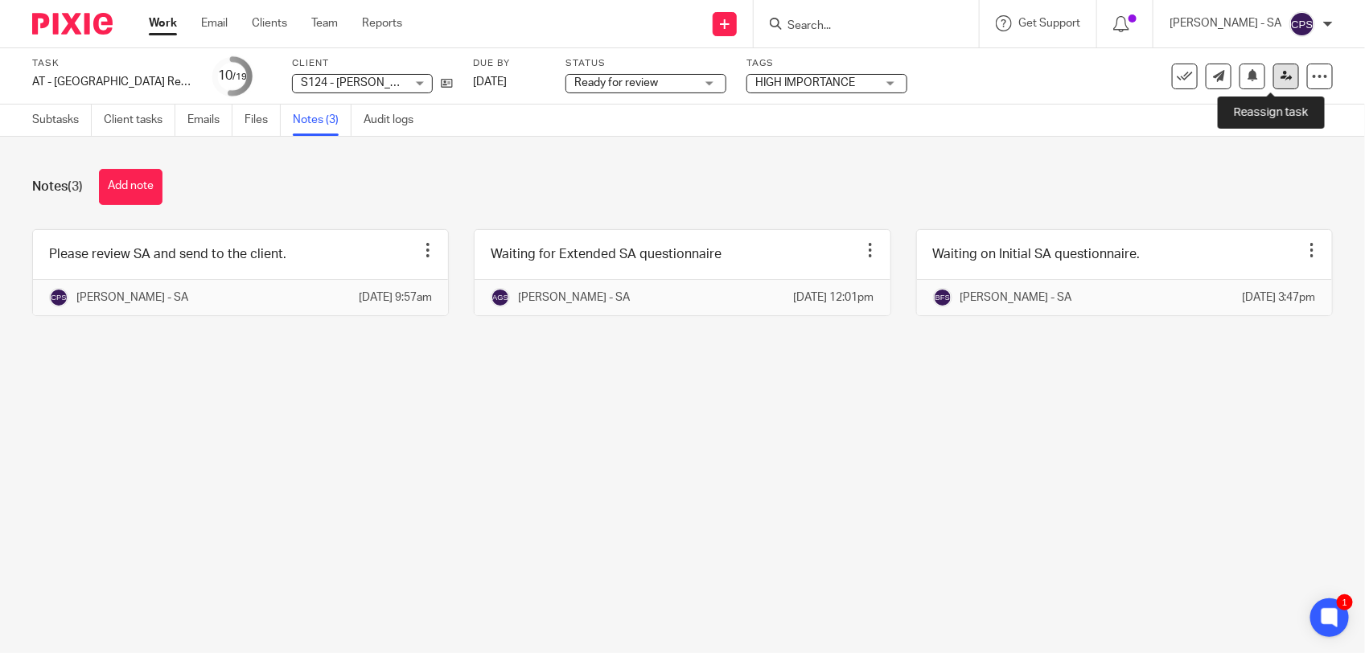
click at [1280, 81] on icon at bounding box center [1286, 76] width 12 height 12
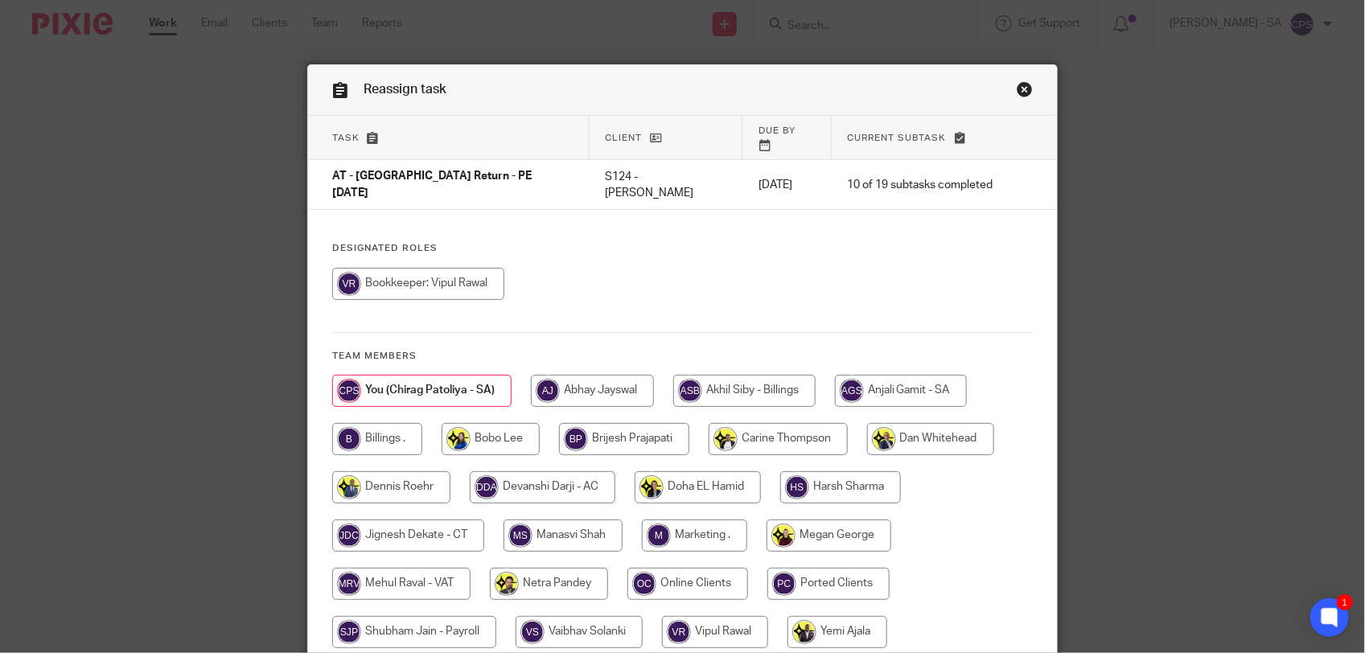
click at [529, 568] on input "radio" at bounding box center [549, 584] width 118 height 32
radio input "true"
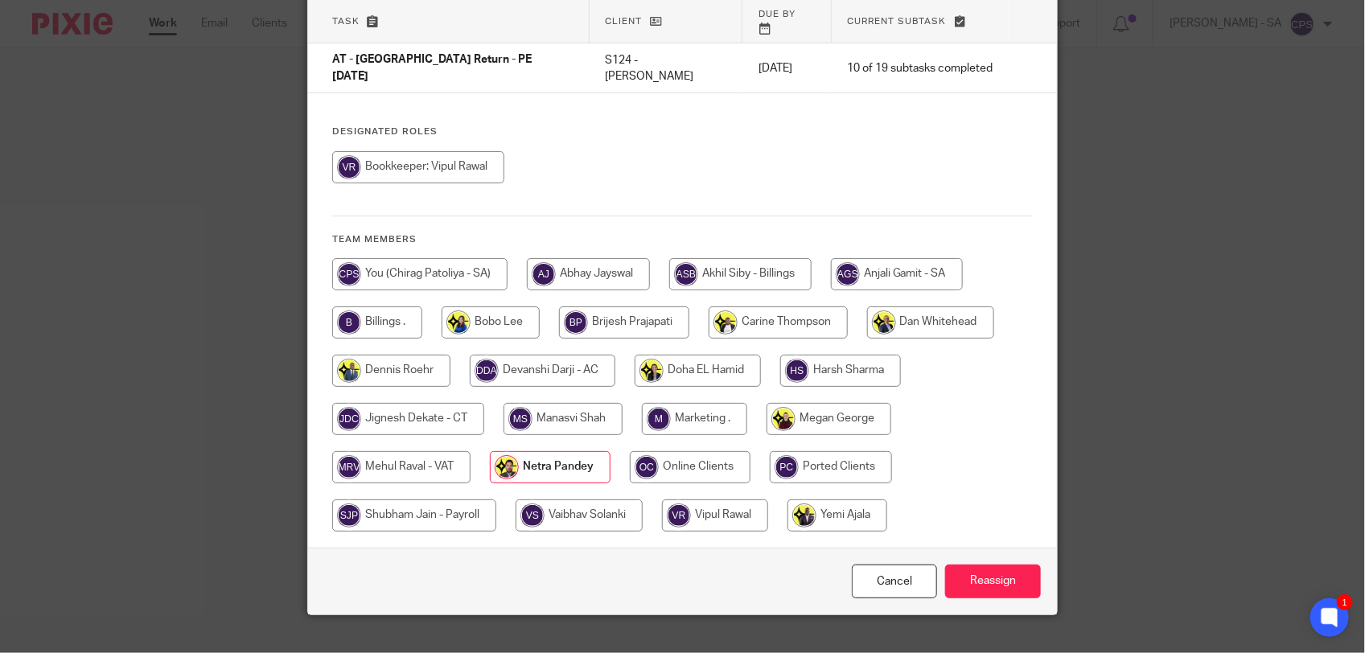
scroll to position [121, 0]
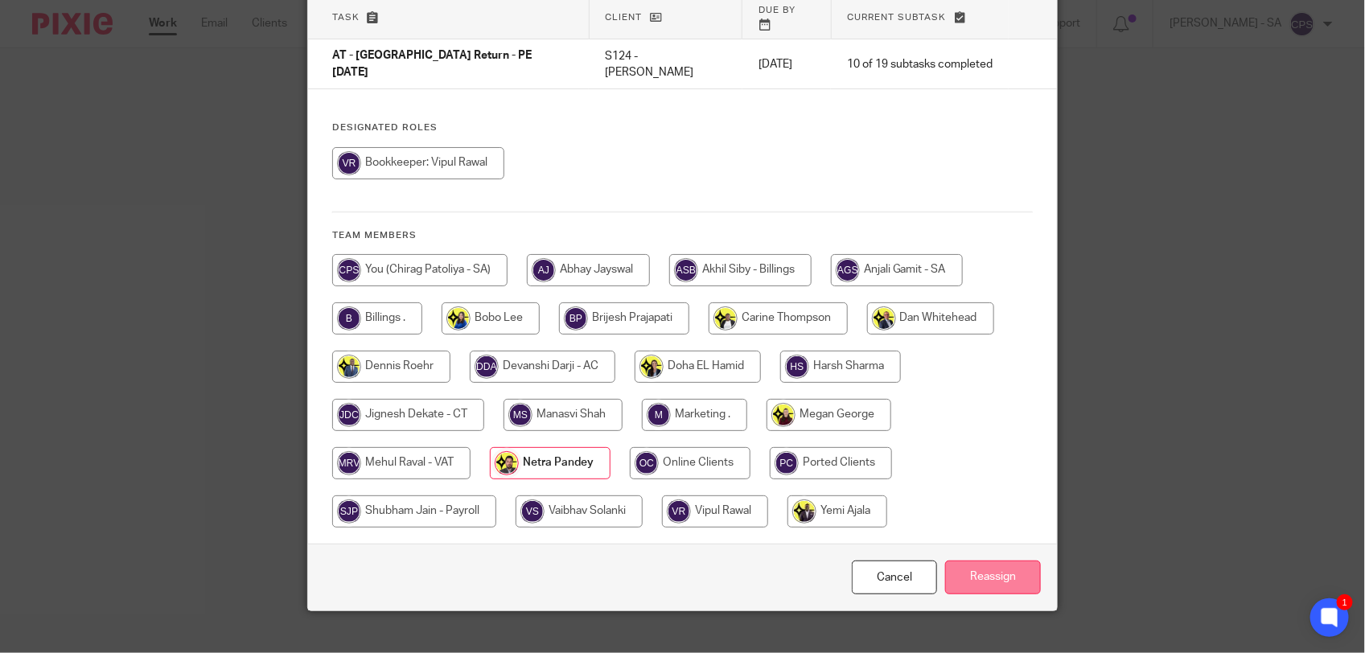
click at [970, 561] on input "Reassign" at bounding box center [993, 578] width 96 height 35
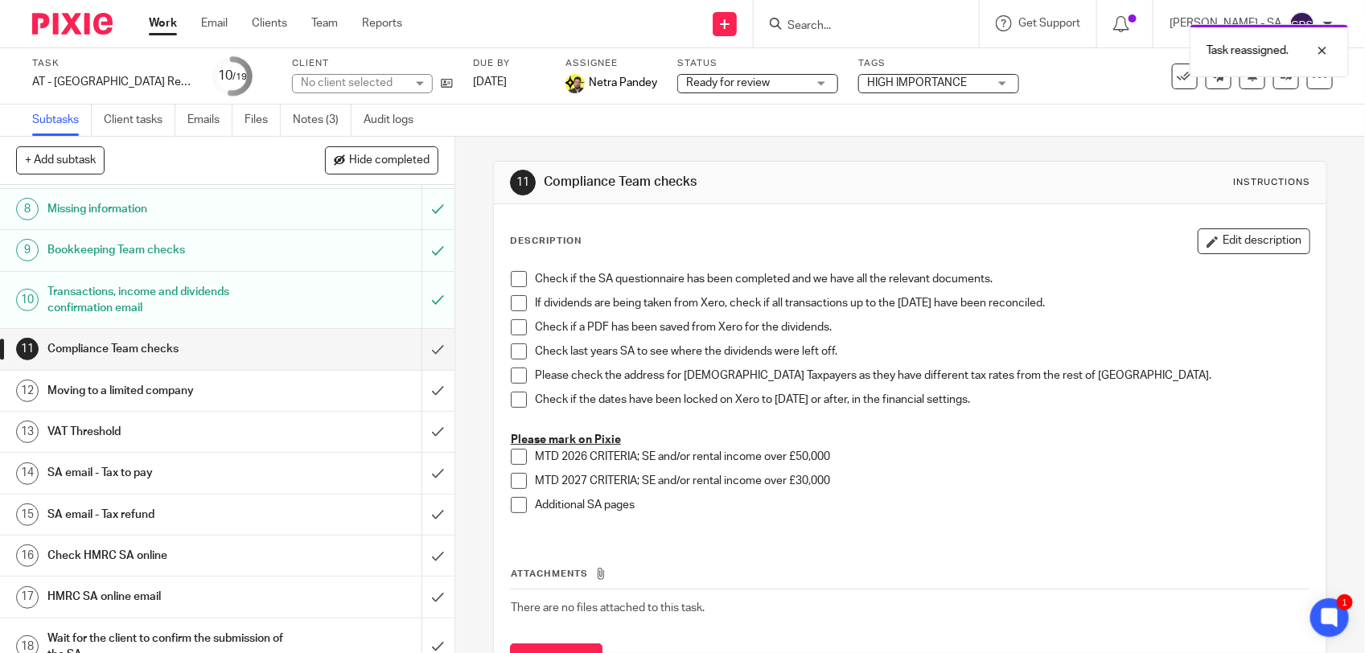
scroll to position [370, 0]
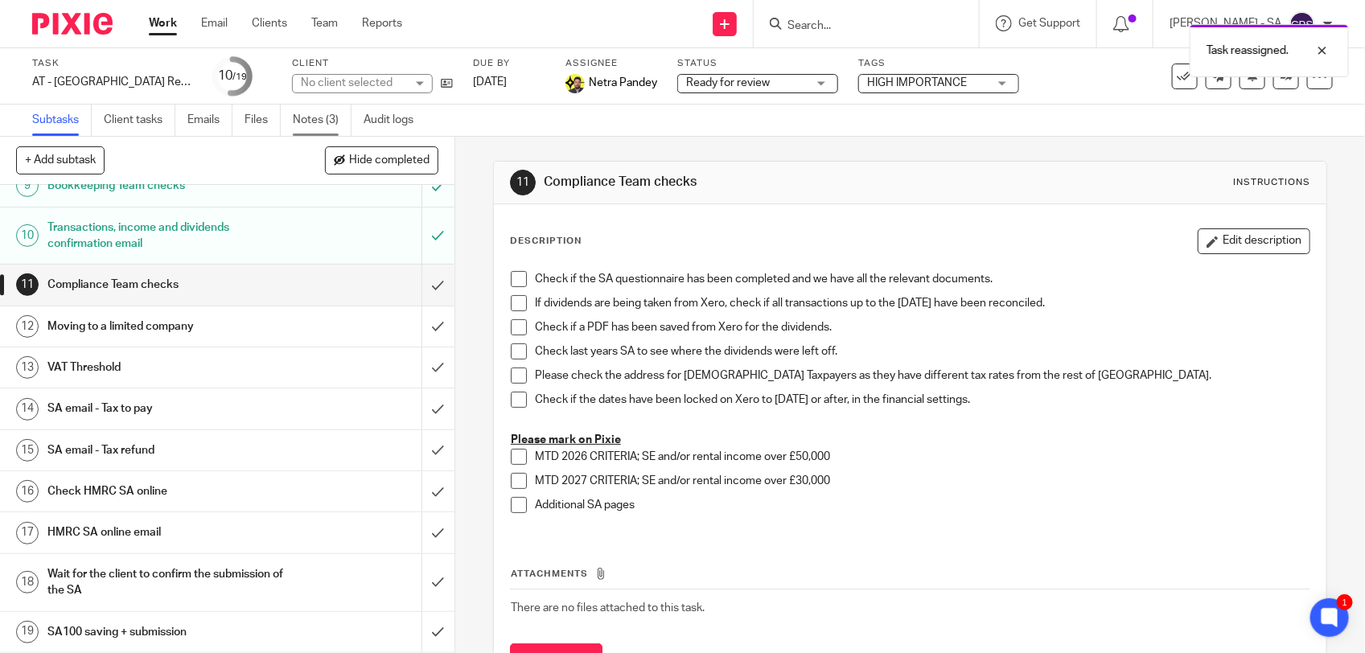
click at [307, 123] on link "Notes (3)" at bounding box center [322, 120] width 59 height 31
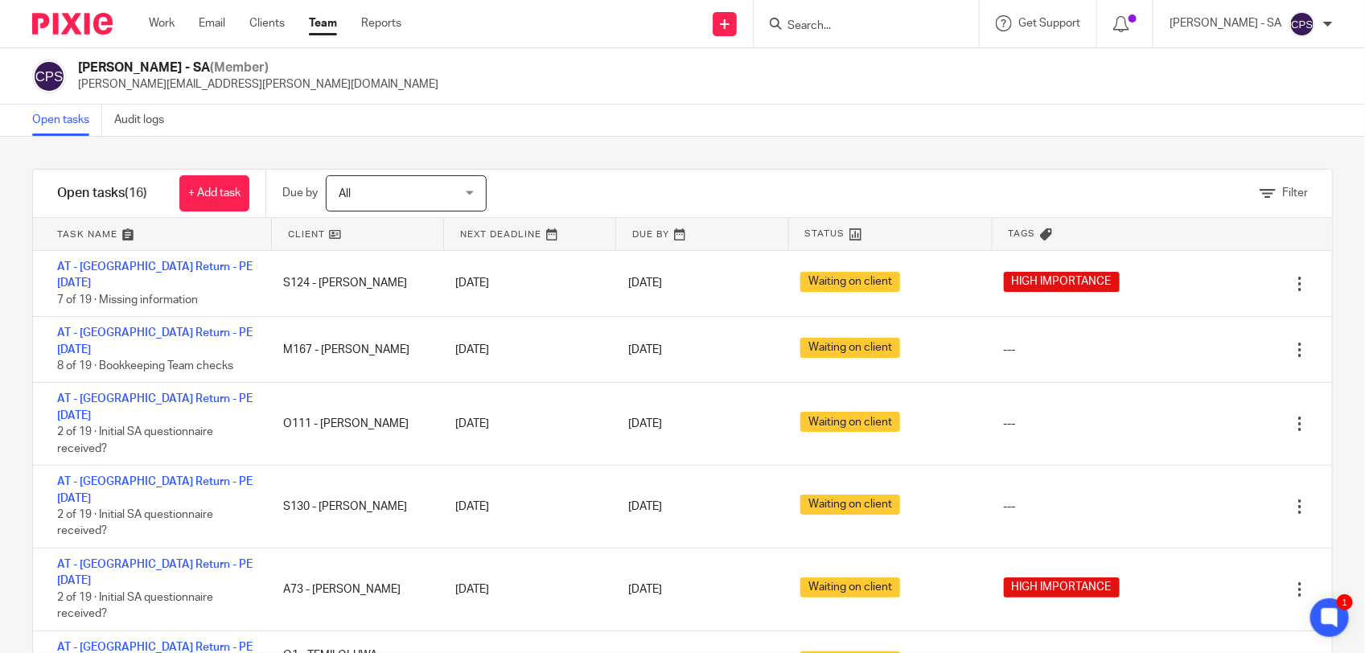
scroll to position [302, 0]
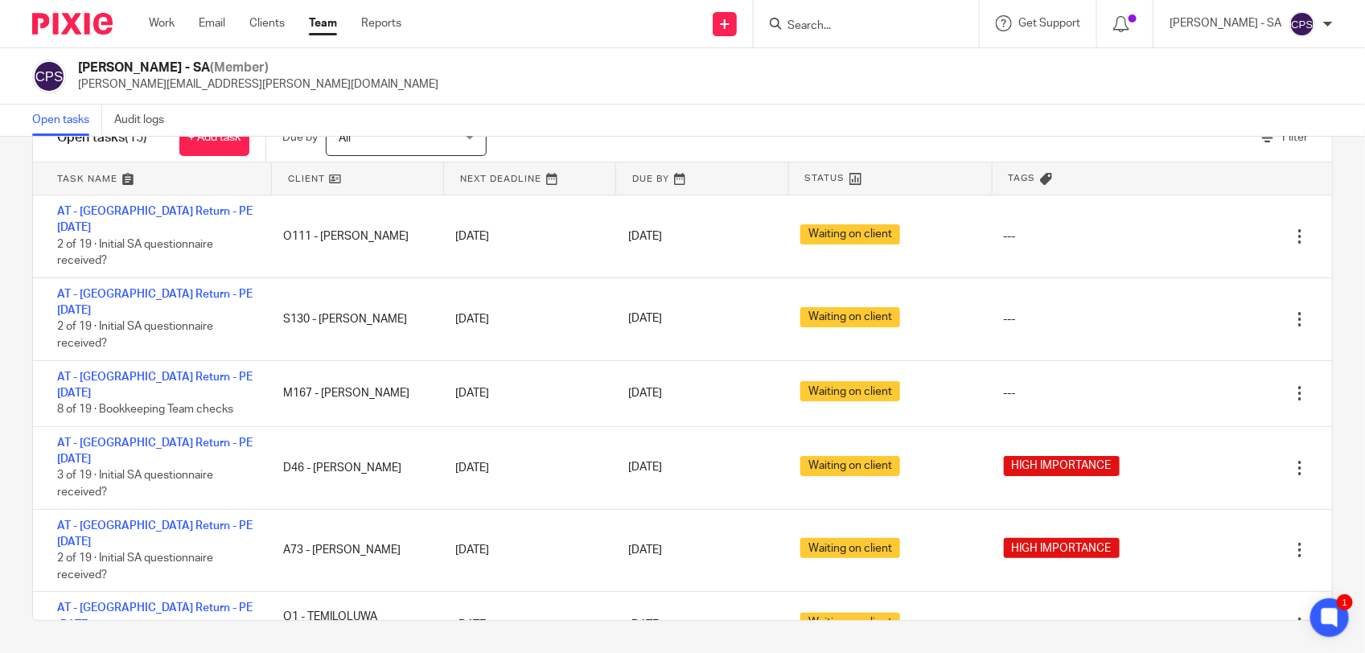
click at [845, 35] on div at bounding box center [866, 23] width 225 height 47
click at [852, 22] on input "Search" at bounding box center [858, 26] width 145 height 14
paste input "Glenn"
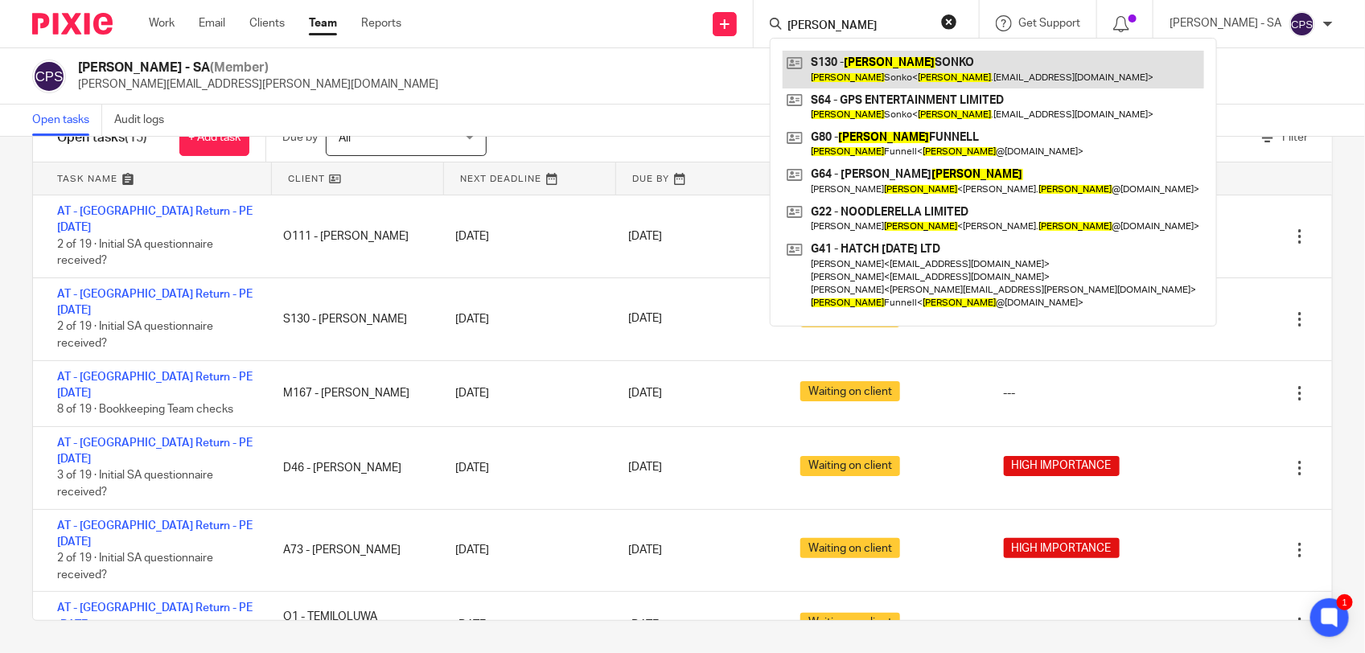
type input "Glenn"
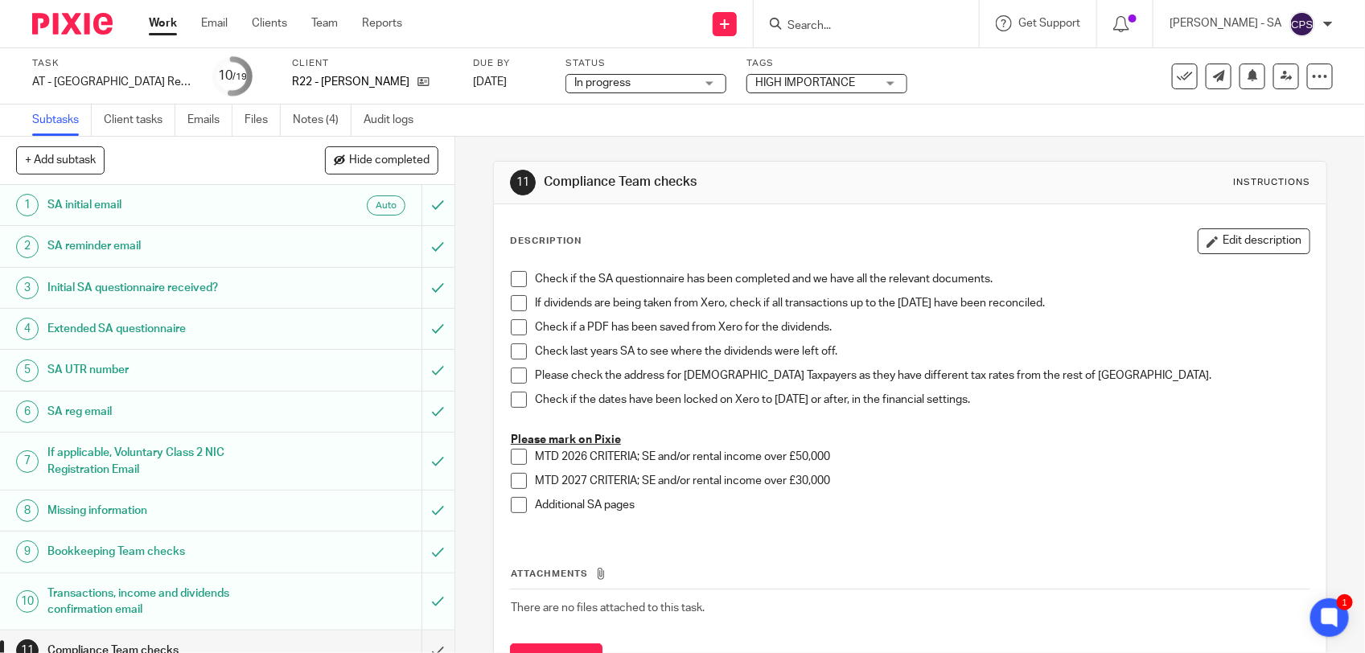
click at [848, 17] on form at bounding box center [871, 24] width 171 height 20
click at [822, 23] on input "Search" at bounding box center [858, 26] width 145 height 14
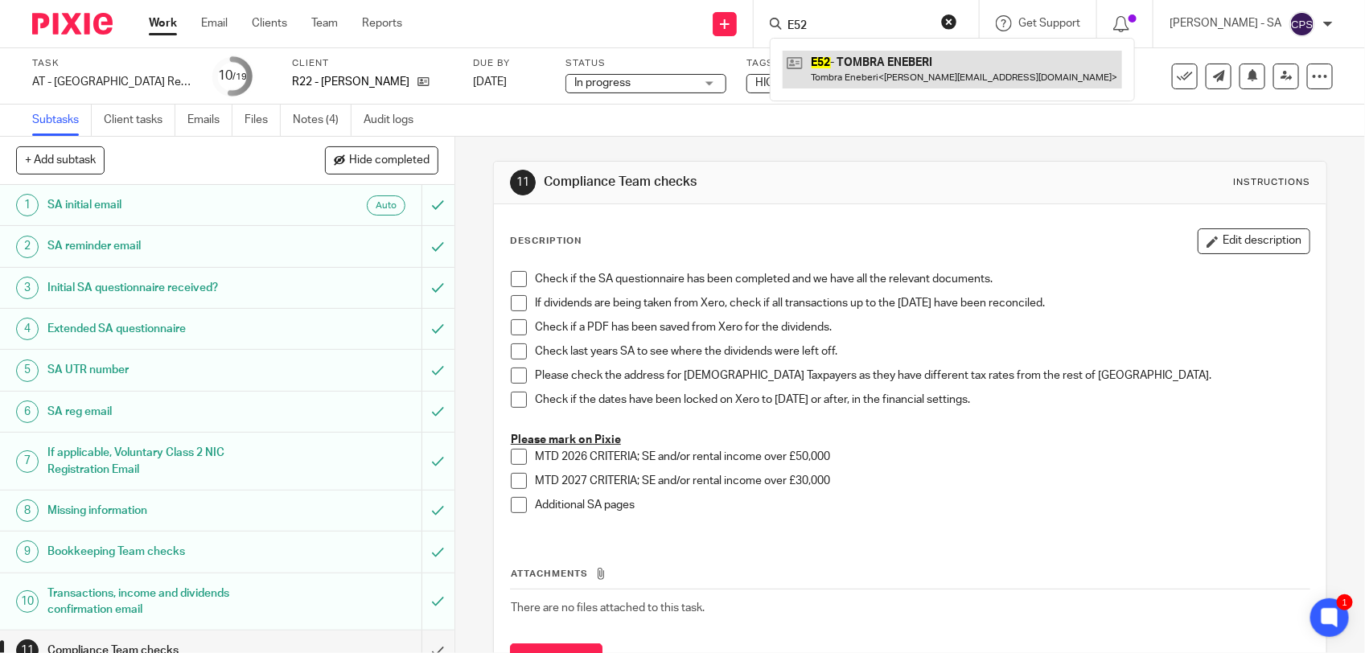
type input "E52"
click at [889, 77] on link at bounding box center [952, 69] width 339 height 37
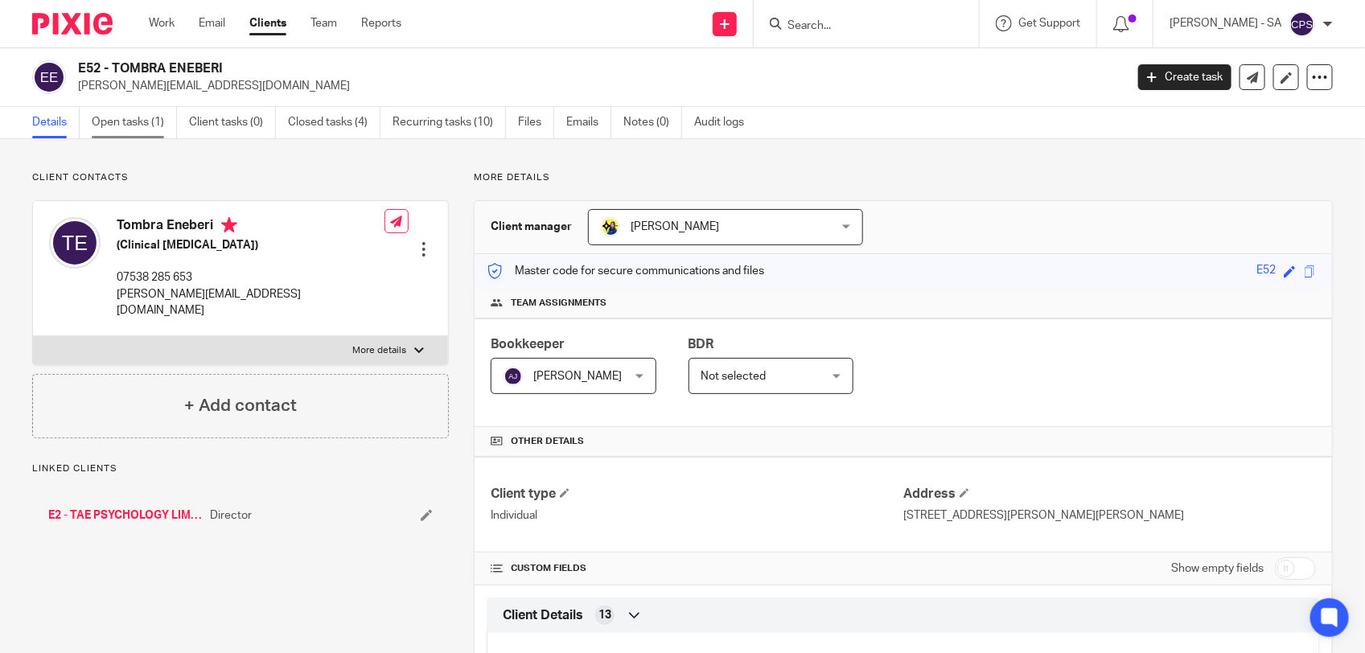
click at [137, 123] on link "Open tasks (1)" at bounding box center [134, 122] width 85 height 31
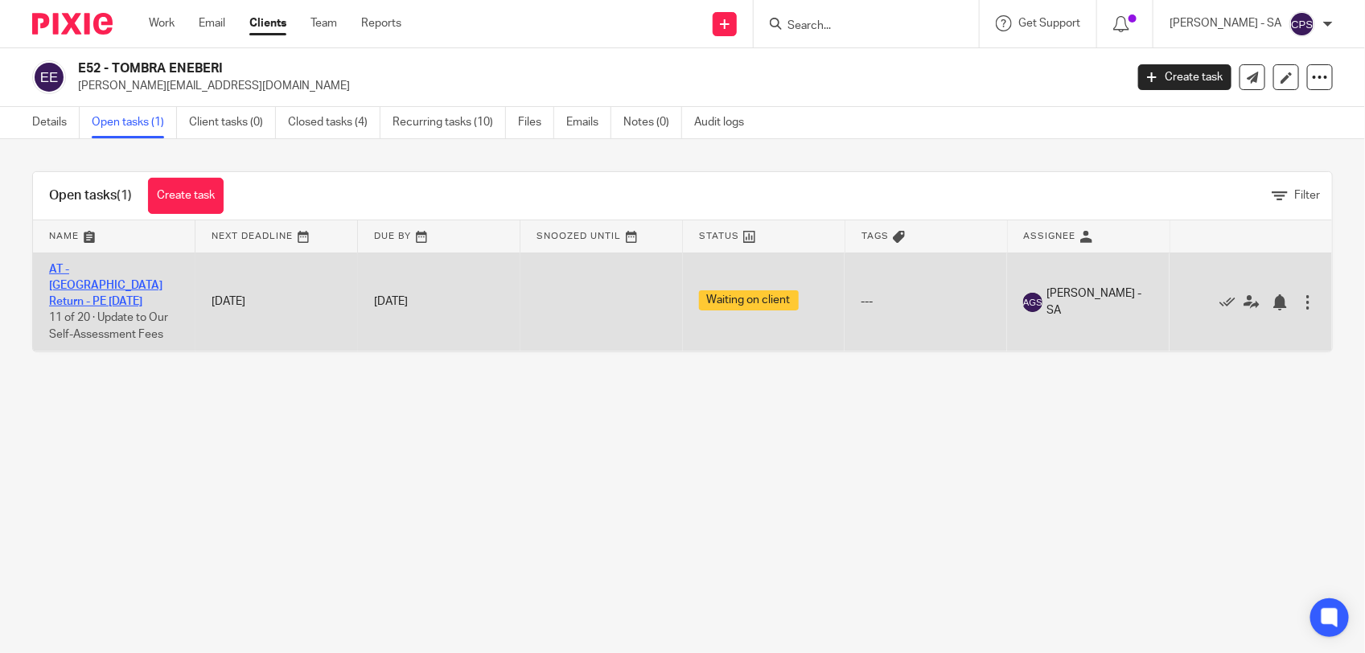
click at [119, 265] on link "AT - [GEOGRAPHIC_DATA] Return - PE [DATE]" at bounding box center [105, 286] width 113 height 44
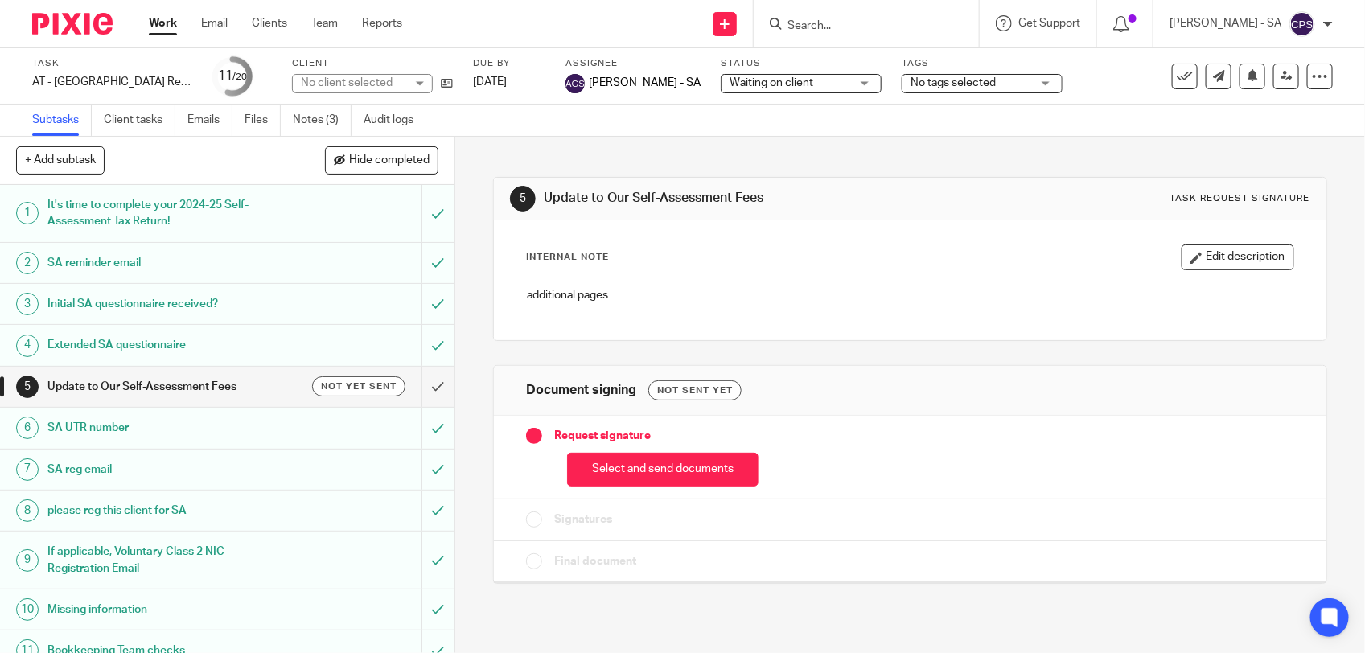
click at [733, 86] on span "Waiting on client" at bounding box center [771, 82] width 84 height 11
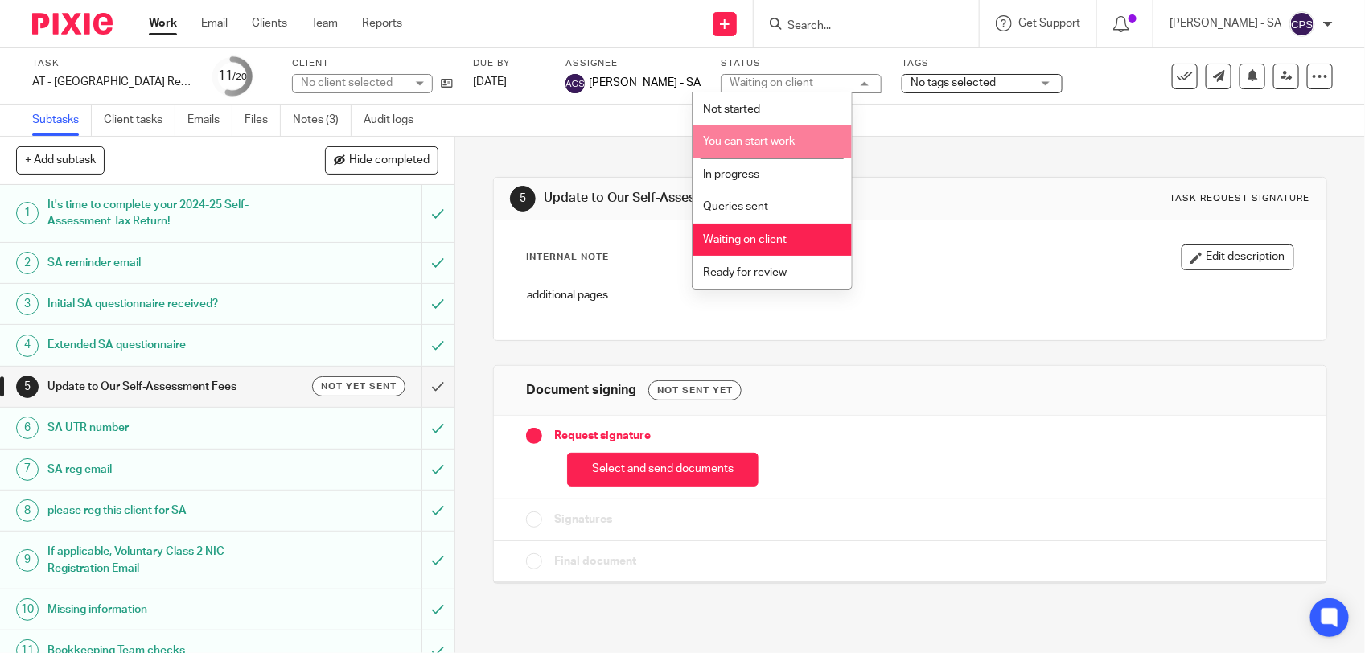
click at [736, 145] on span "You can start work" at bounding box center [749, 141] width 92 height 11
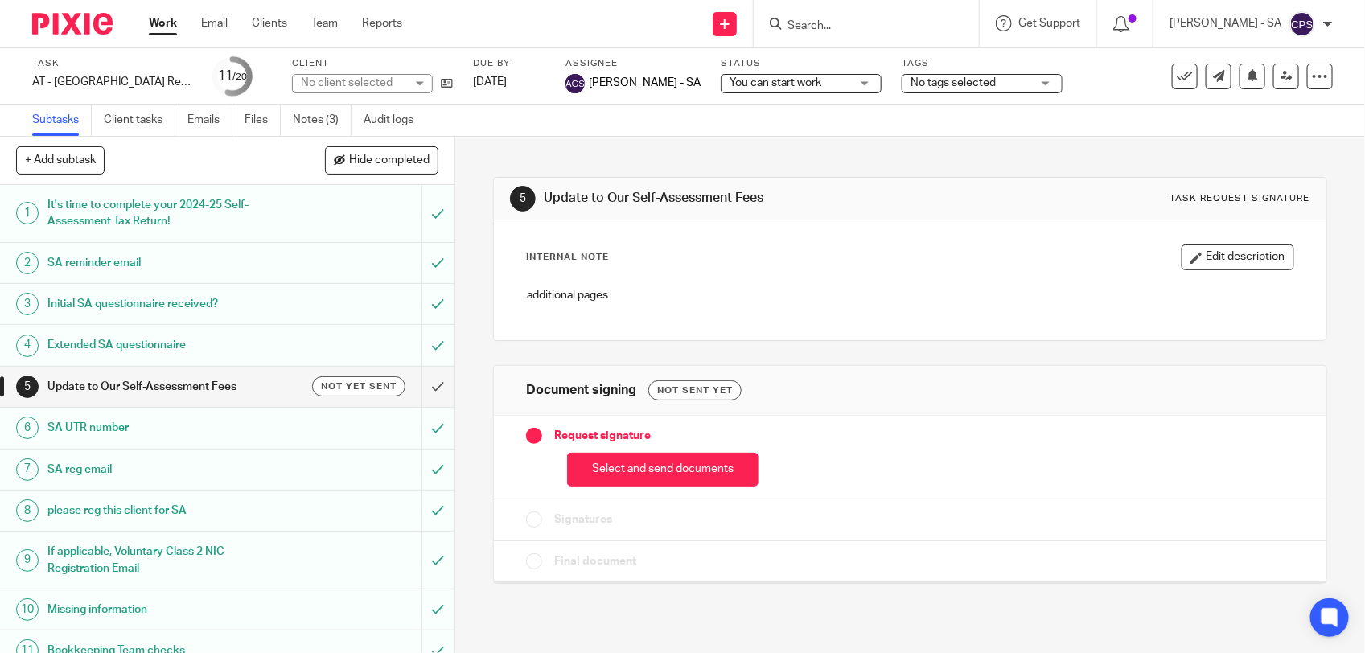
click at [778, 154] on div "5 Update to Our Self-Assessment Fees Task request signature Internal Note Edit …" at bounding box center [910, 368] width 834 height 463
click at [320, 117] on link "Notes (3)" at bounding box center [322, 120] width 59 height 31
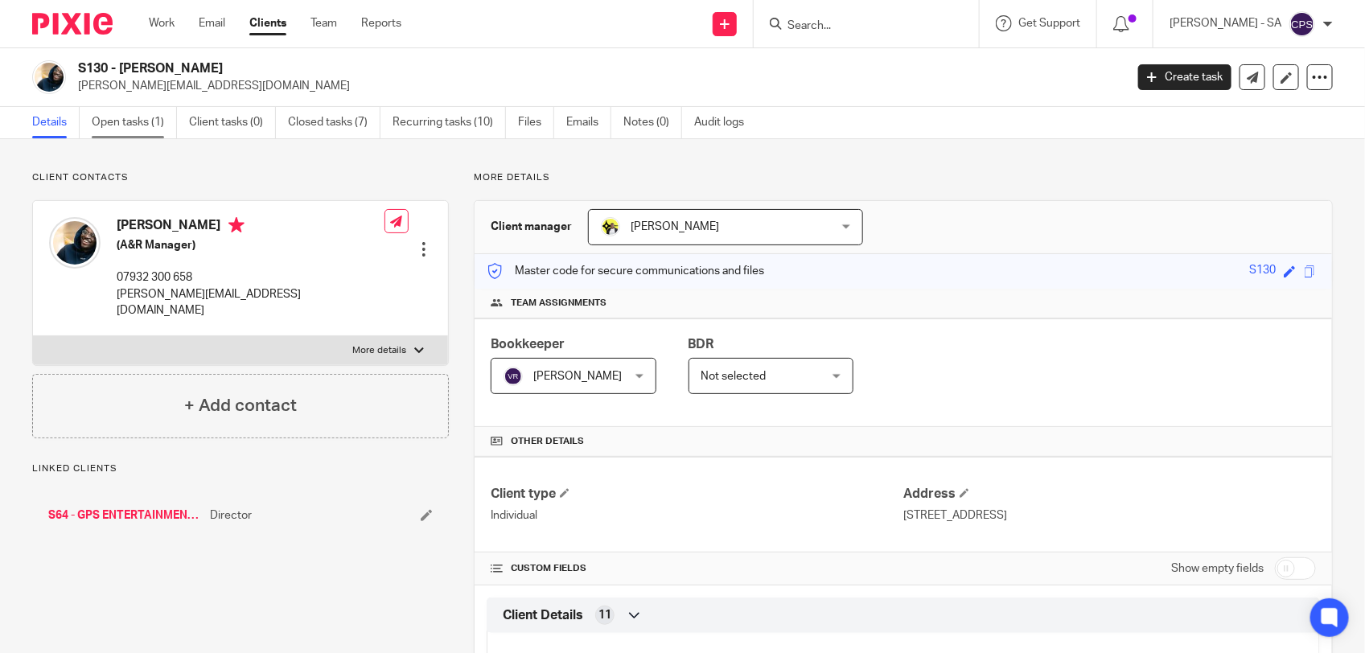
click at [143, 131] on link "Open tasks (1)" at bounding box center [134, 122] width 85 height 31
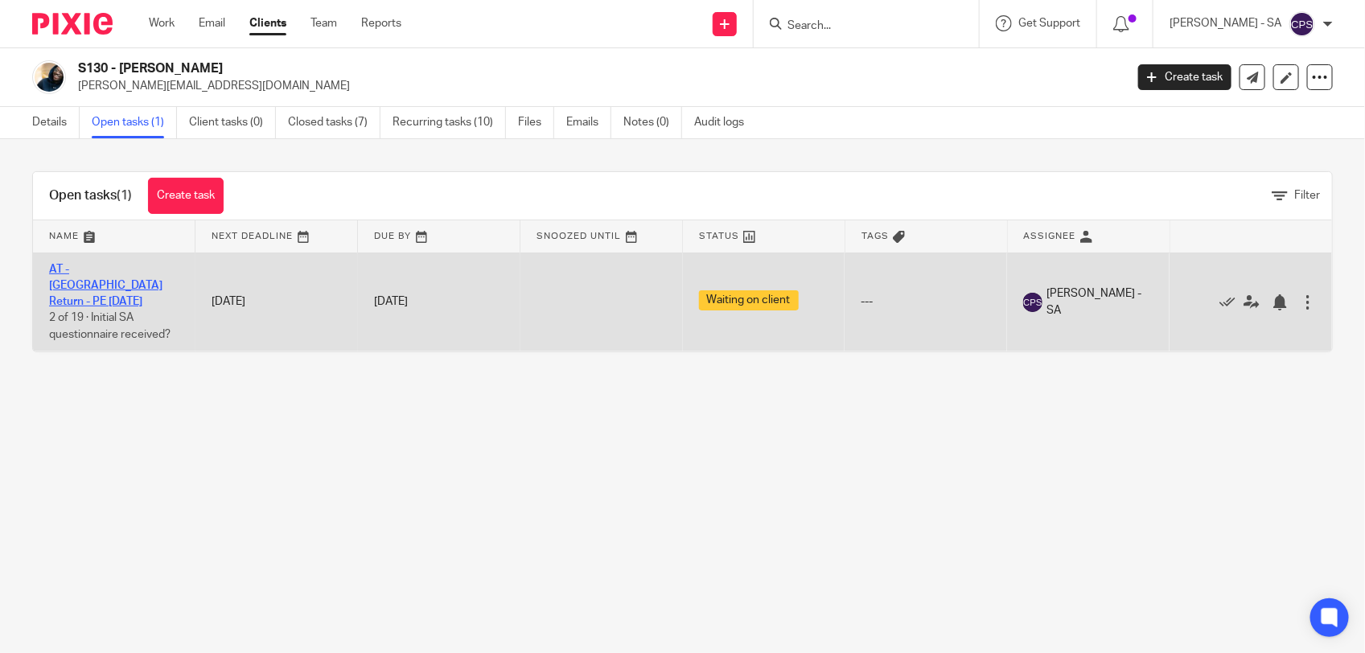
click at [107, 267] on link "AT - [GEOGRAPHIC_DATA] Return - PE [DATE]" at bounding box center [105, 286] width 113 height 44
